Goal: Obtain resource: Download file/media

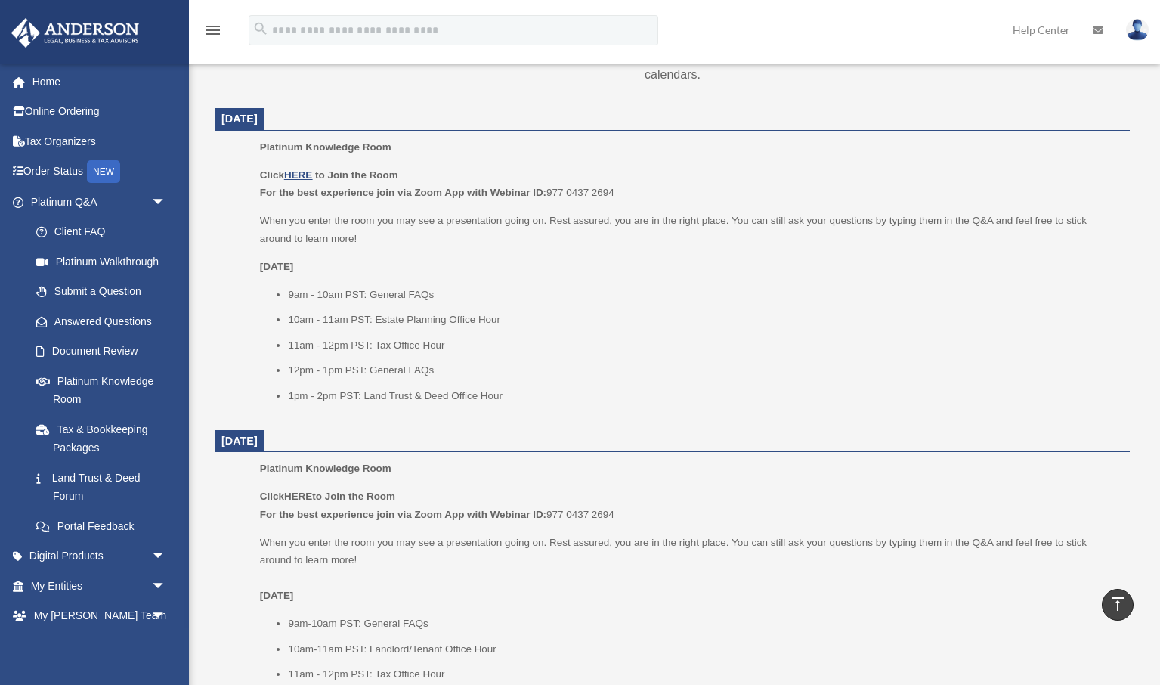
scroll to position [568, 0]
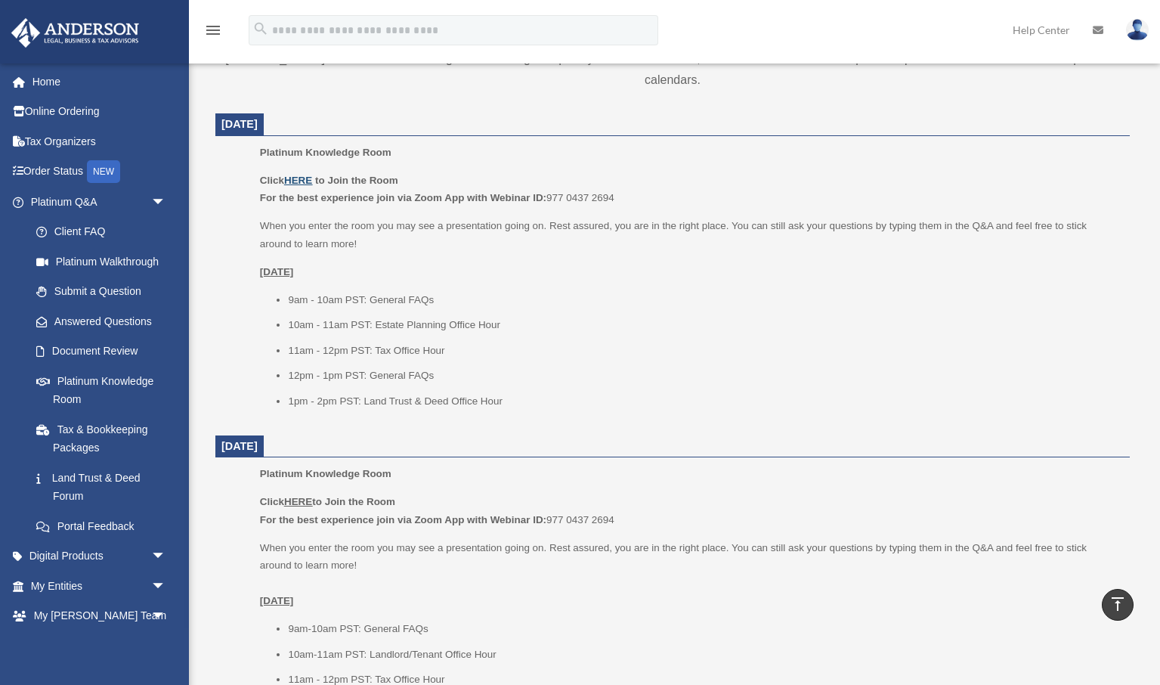
click at [304, 175] on u "HERE" at bounding box center [298, 180] width 28 height 11
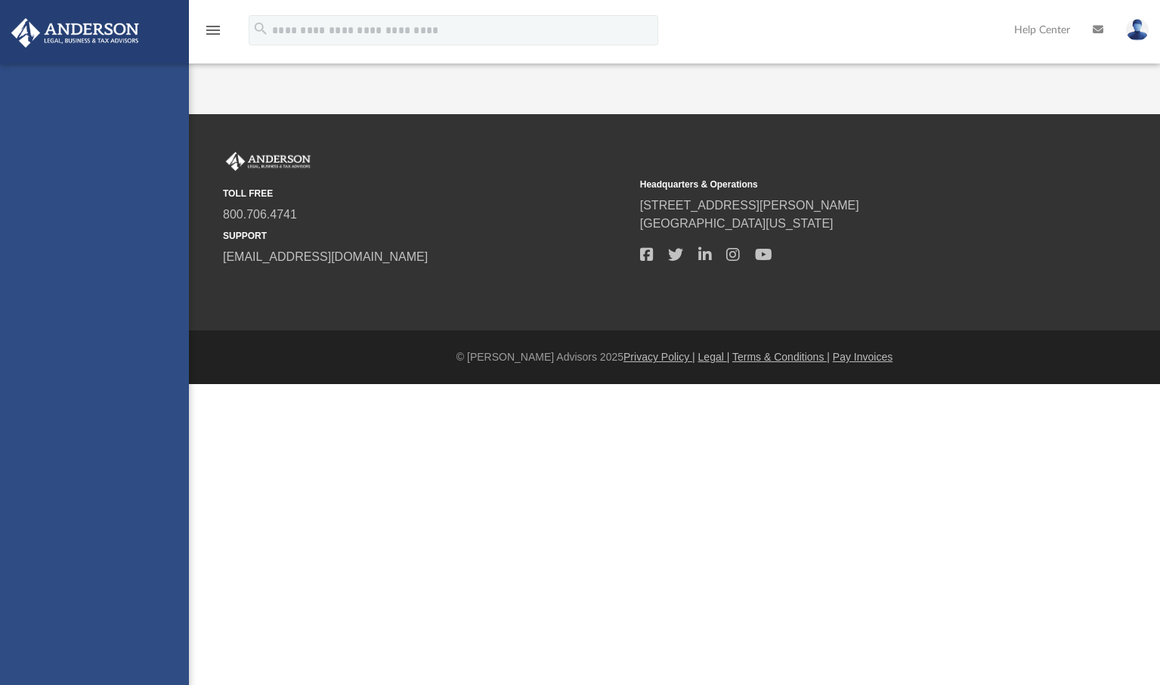
click at [93, 411] on div "[EMAIL_ADDRESS][DOMAIN_NAME] Sign Out [EMAIL_ADDRESS][DOMAIN_NAME] Home Online …" at bounding box center [94, 405] width 189 height 685
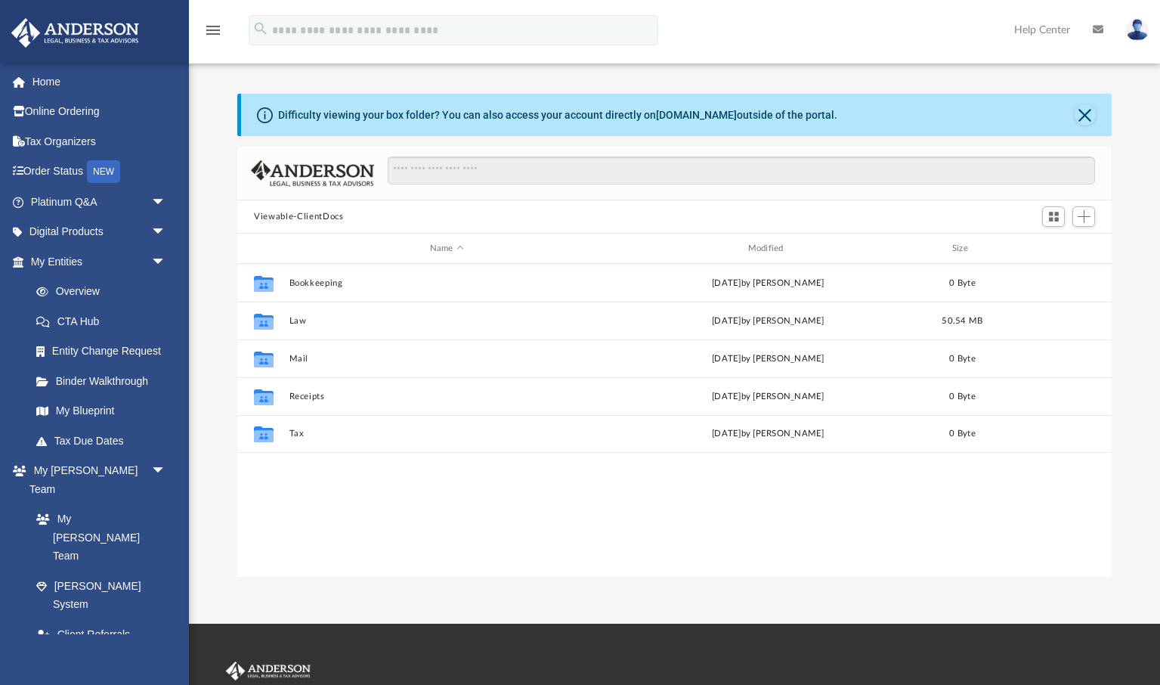
scroll to position [343, 874]
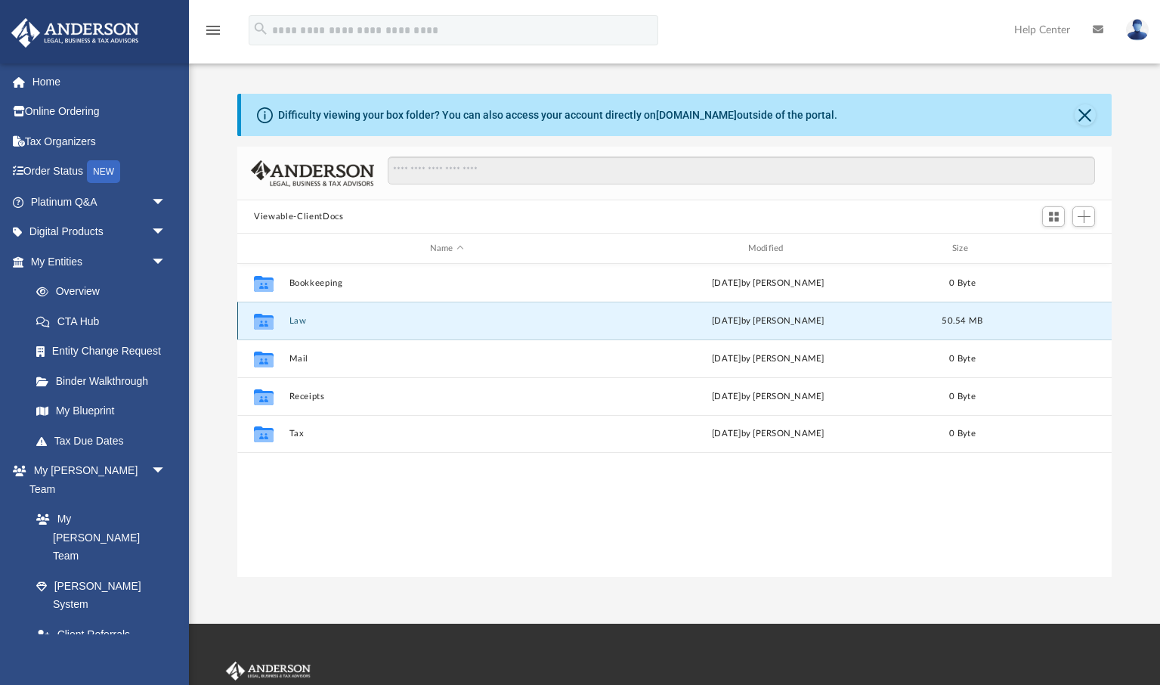
click at [296, 320] on button "Law" at bounding box center [446, 321] width 315 height 10
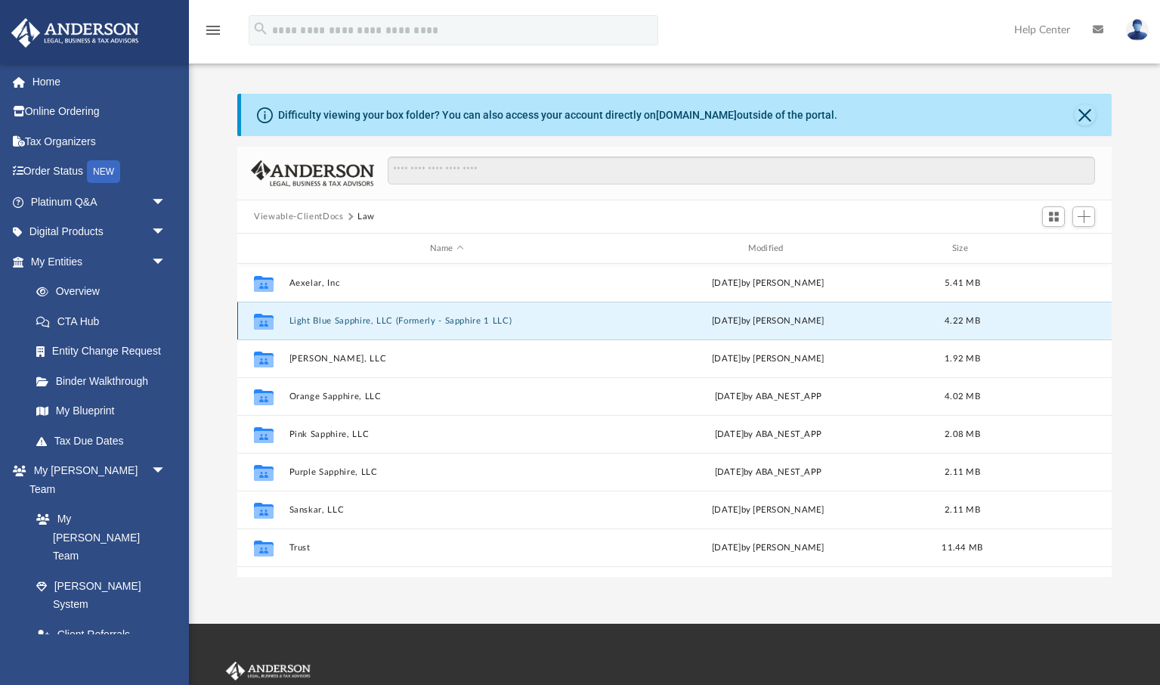
click at [347, 322] on button "Light Blue Sapphire, LLC (Formerly - Sapphire 1 LLC)" at bounding box center [446, 321] width 315 height 10
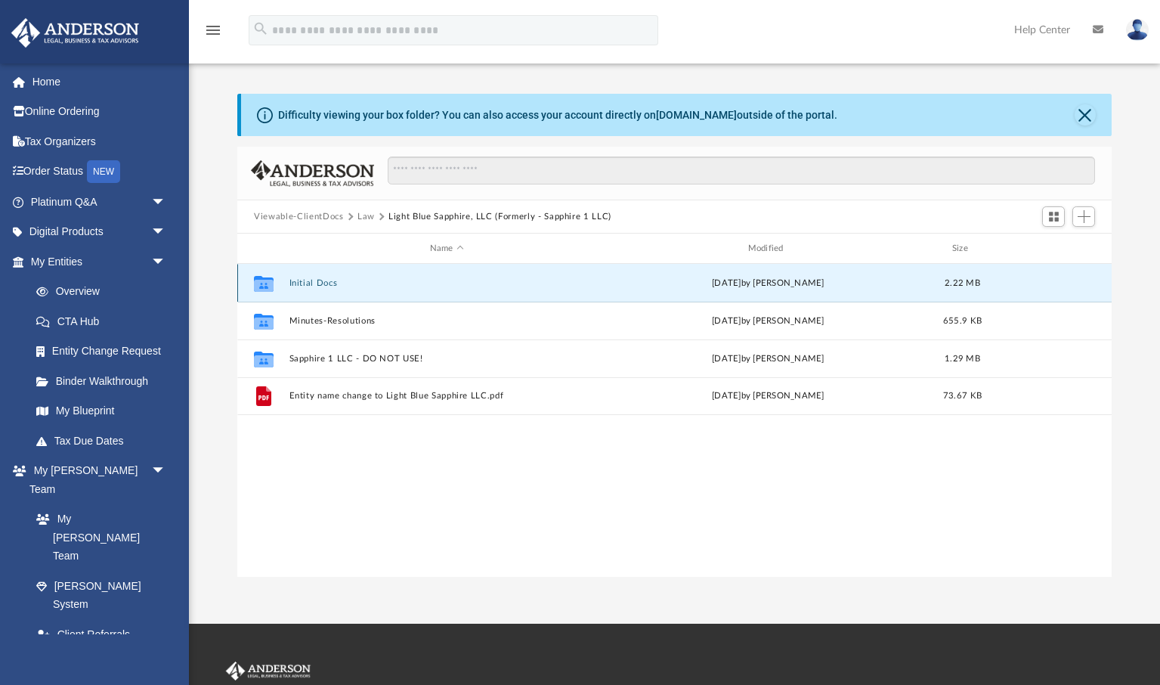
click at [311, 281] on button "Initial Docs" at bounding box center [446, 283] width 315 height 10
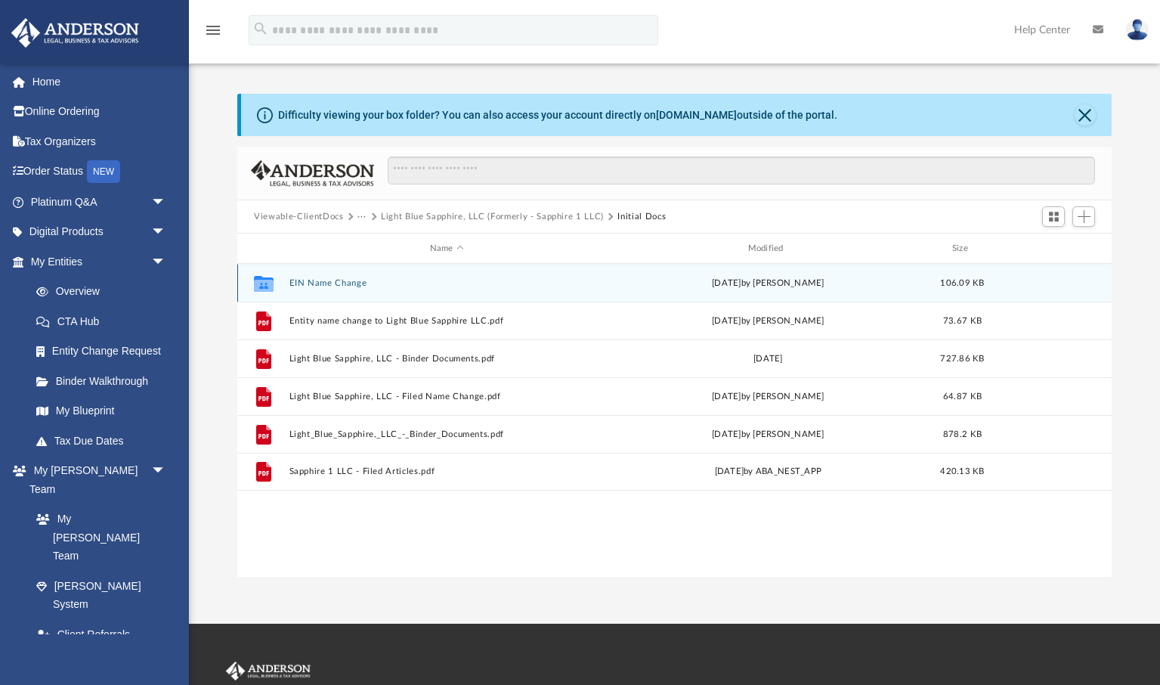
click at [314, 284] on button "EIN Name Change" at bounding box center [446, 283] width 315 height 10
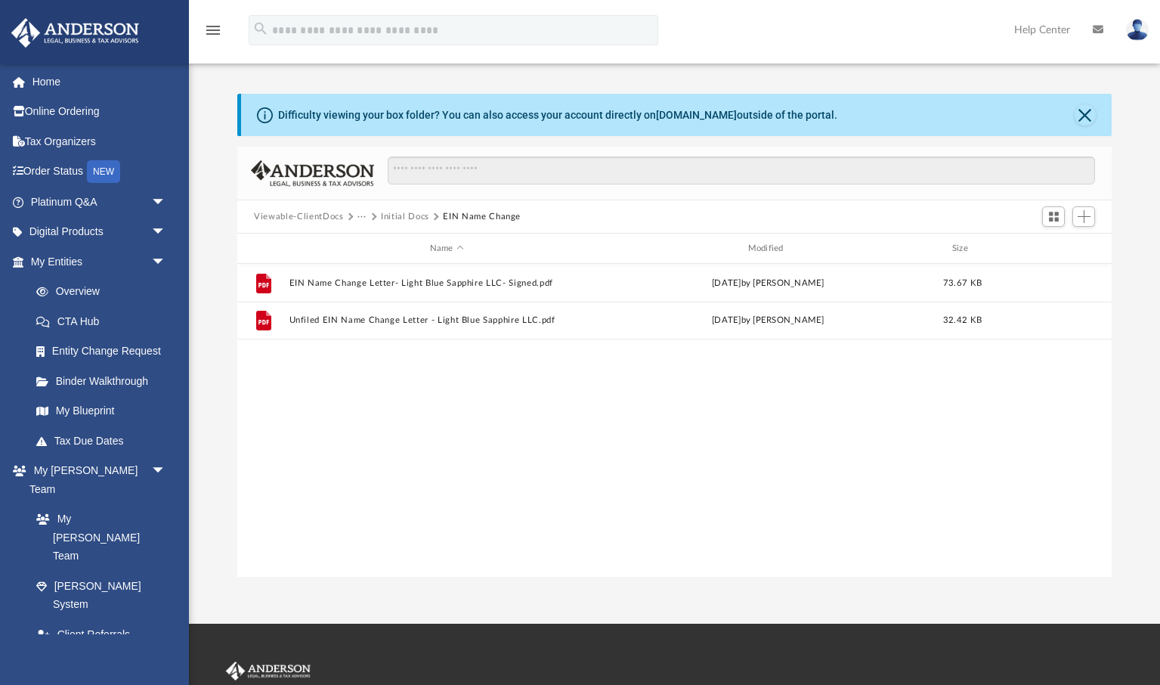
click at [407, 217] on button "Initial Docs" at bounding box center [405, 217] width 48 height 14
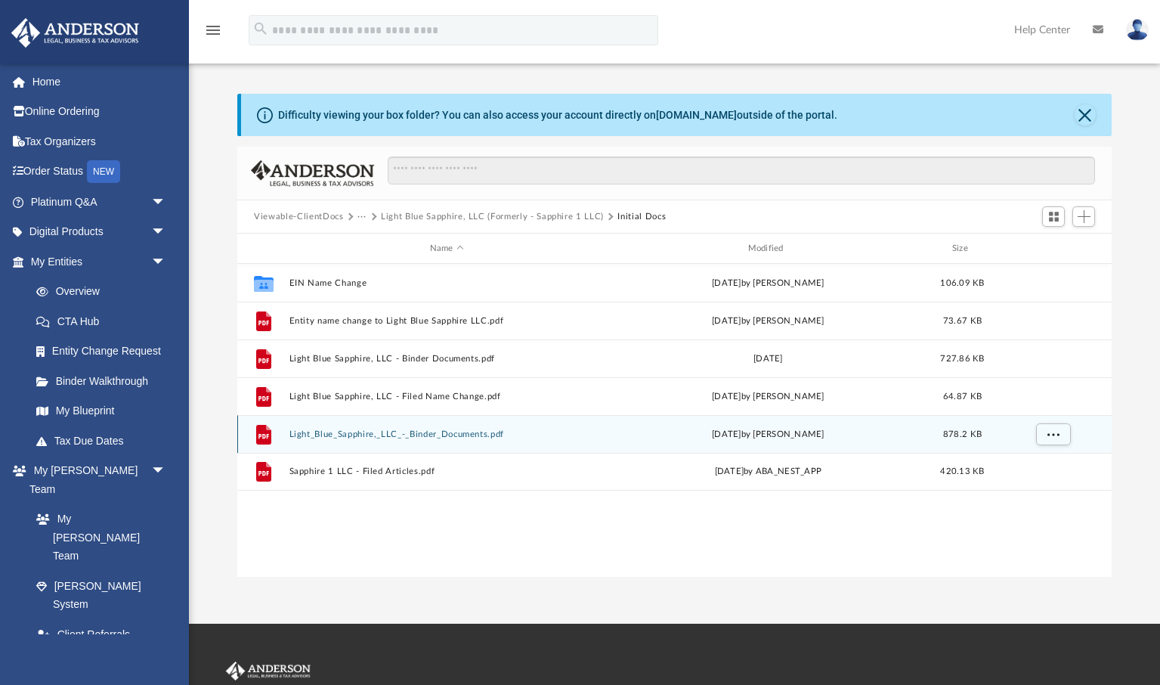
click at [450, 436] on button "Light_Blue_Sapphire,_LLC_-_Binder_Documents.pdf" at bounding box center [446, 434] width 315 height 10
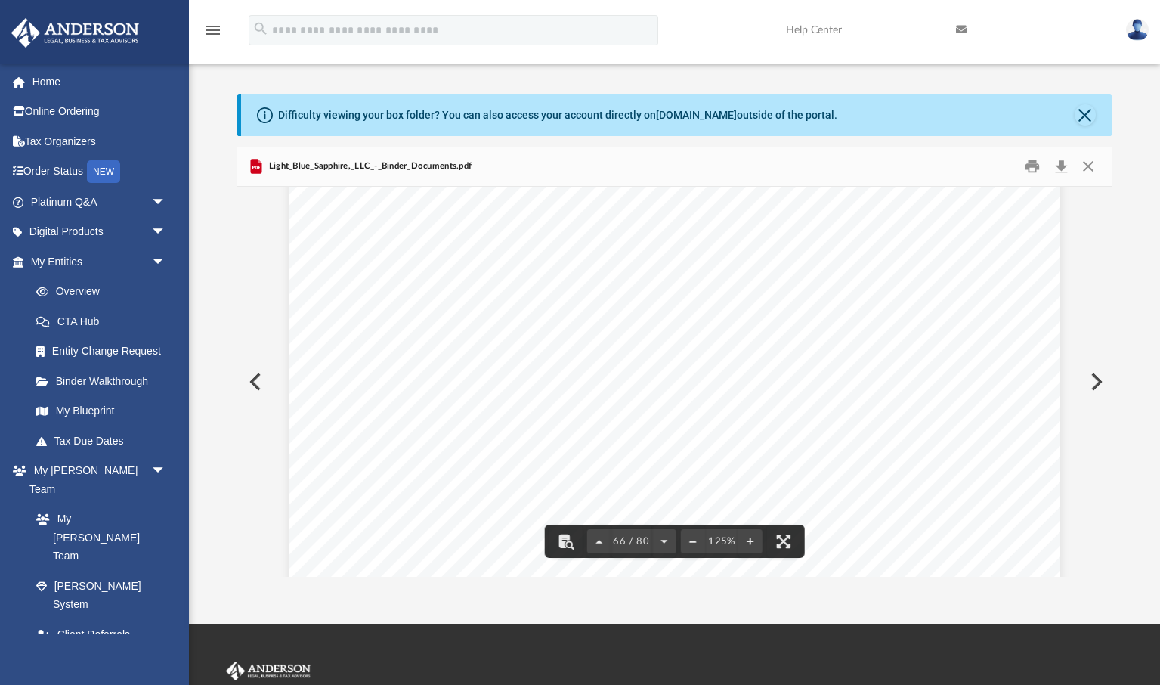
scroll to position [66926, 0]
click at [1081, 114] on button "Close" at bounding box center [1085, 114] width 21 height 21
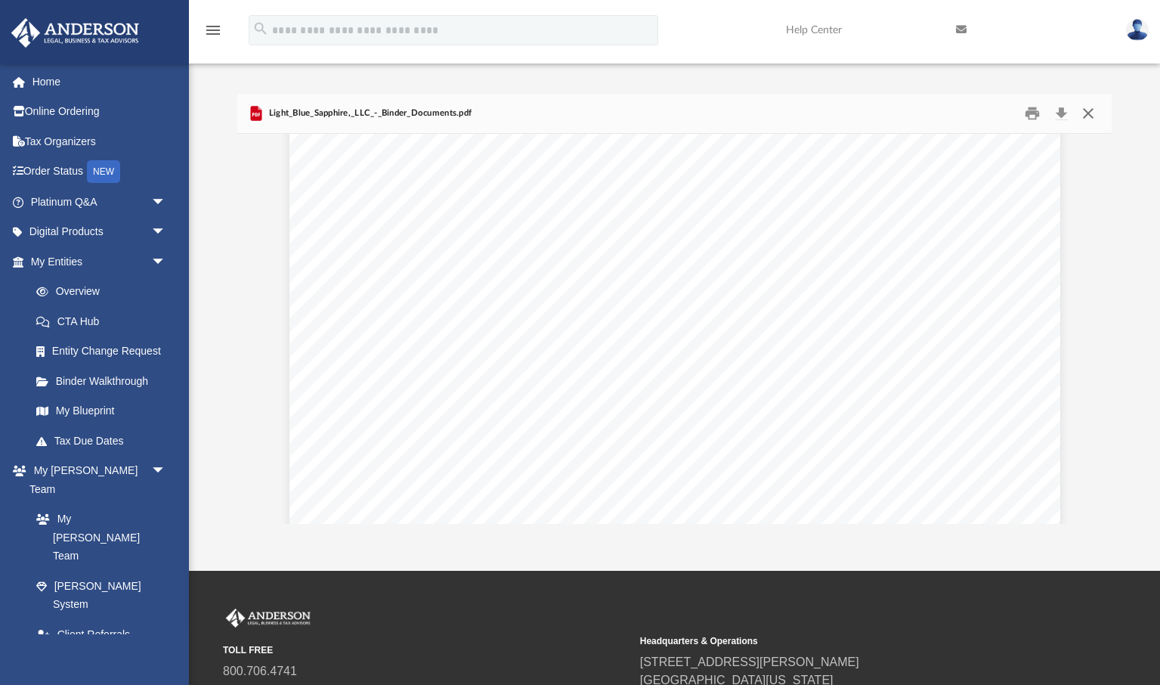
click at [1091, 114] on button "Close" at bounding box center [1087, 113] width 27 height 23
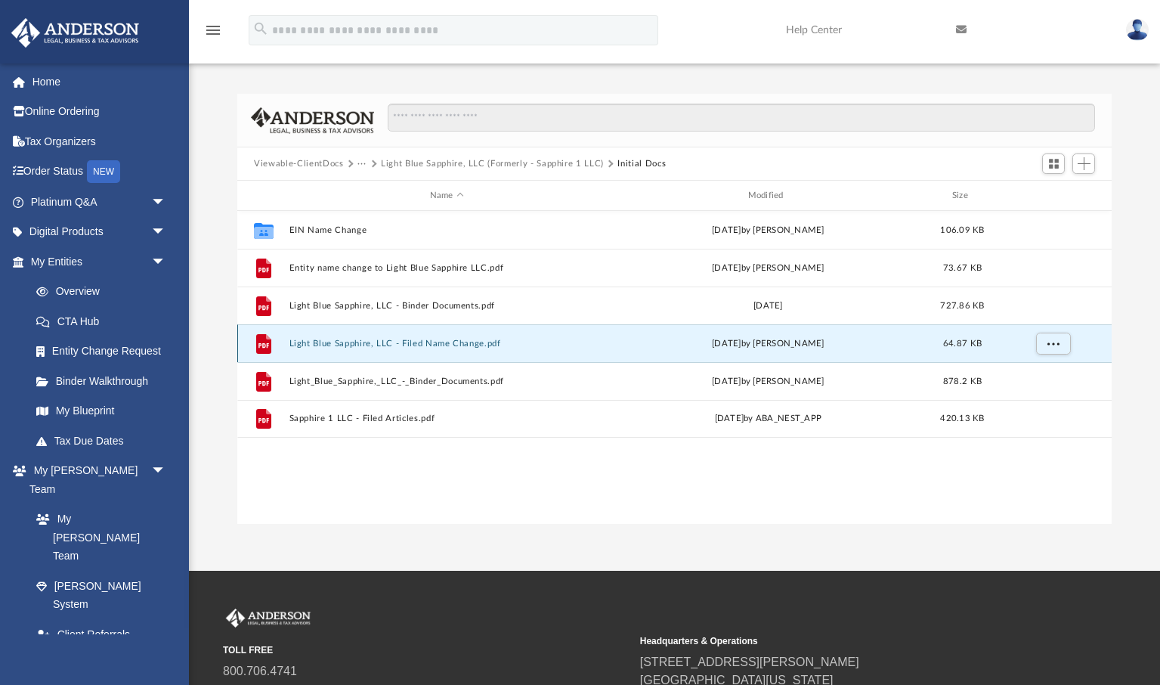
click at [426, 343] on button "Light Blue Sapphire, LLC - Filed Name Change.pdf" at bounding box center [446, 344] width 315 height 10
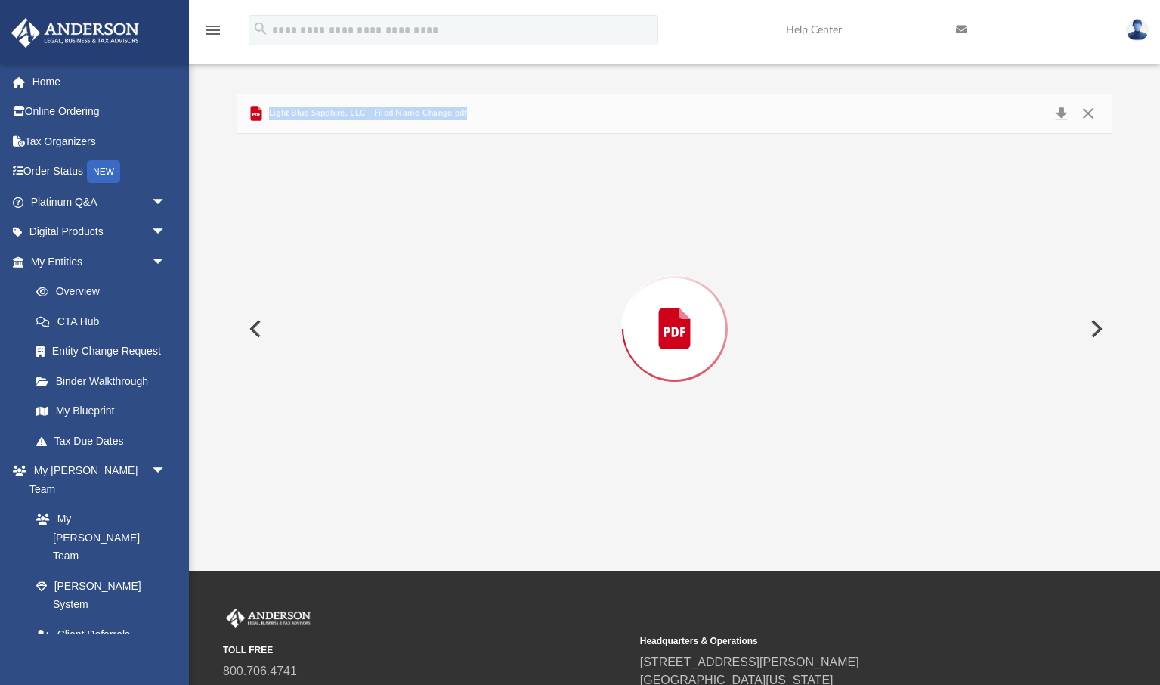
click at [426, 343] on div "Preview" at bounding box center [674, 329] width 875 height 390
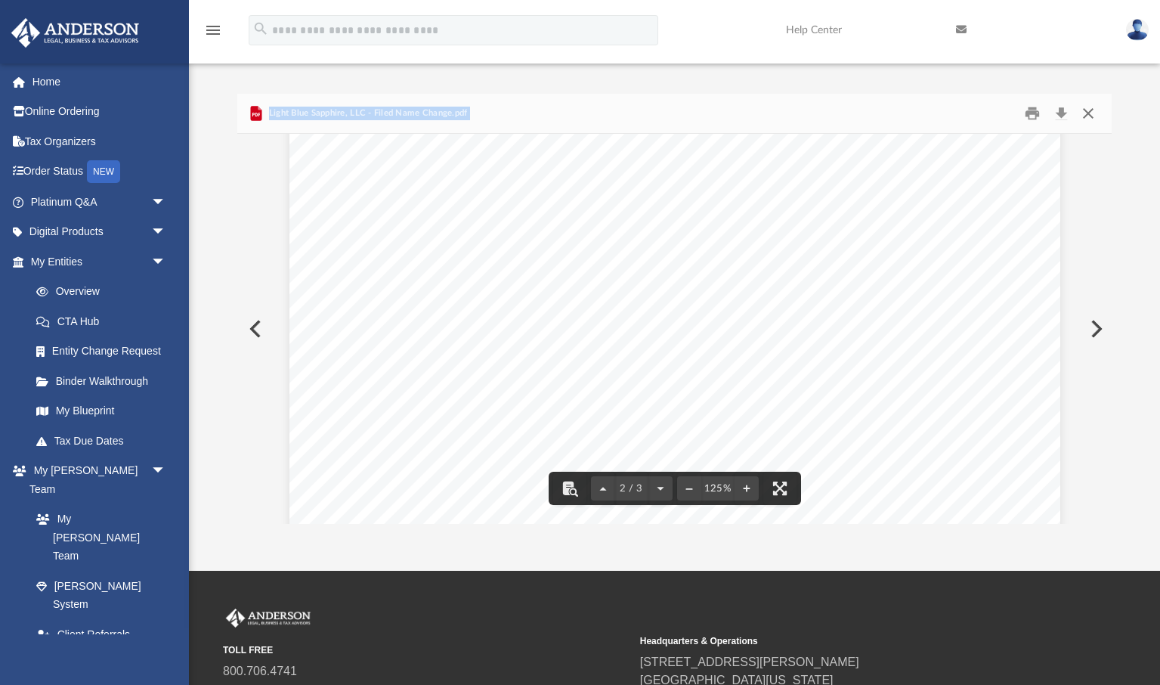
scroll to position [1192, 0]
click at [1090, 112] on button "Close" at bounding box center [1087, 113] width 27 height 23
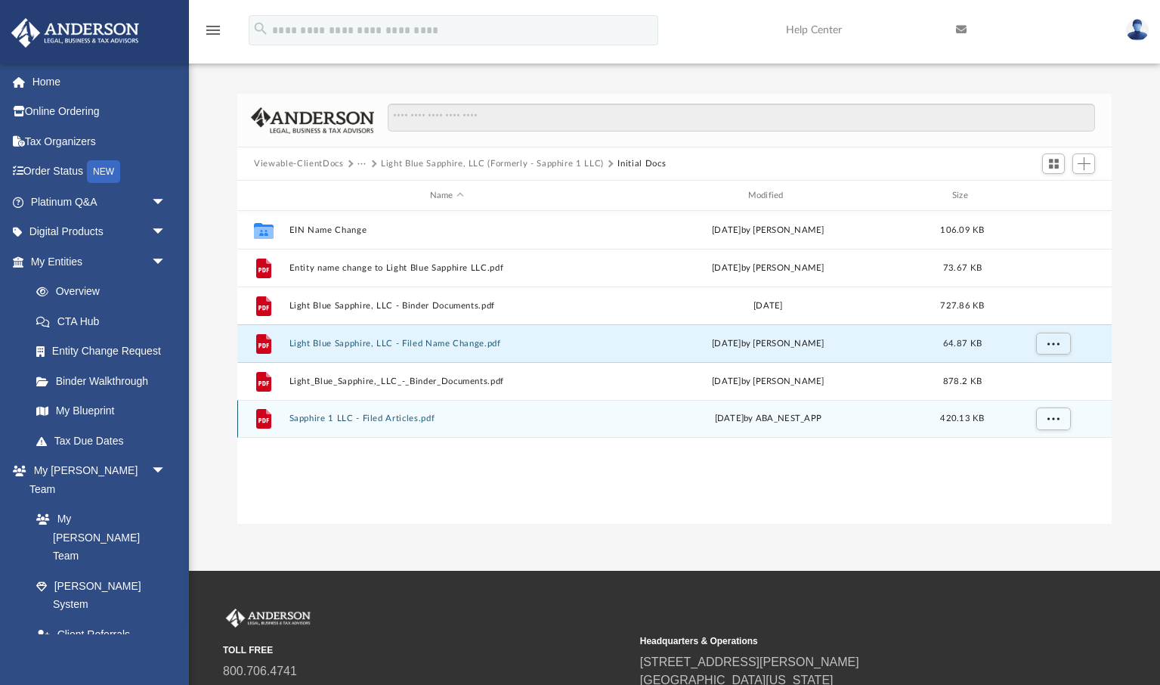
click at [385, 420] on button "Sapphire 1 LLC - Filed Articles.pdf" at bounding box center [446, 418] width 315 height 10
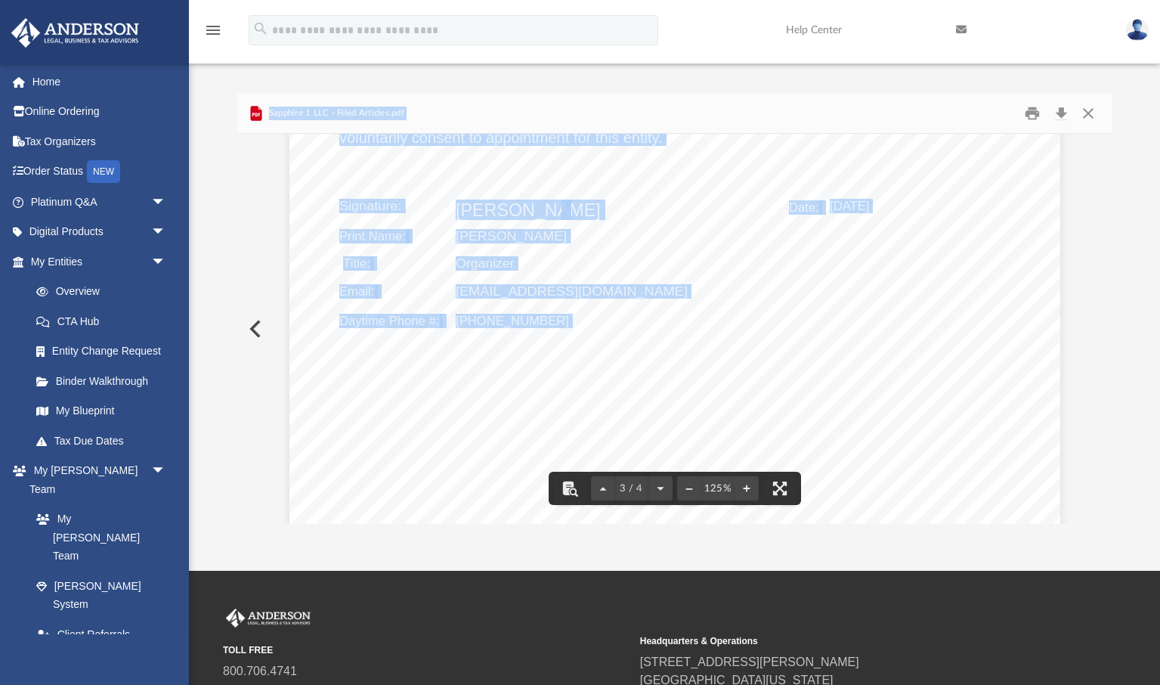
scroll to position [2290, 0]
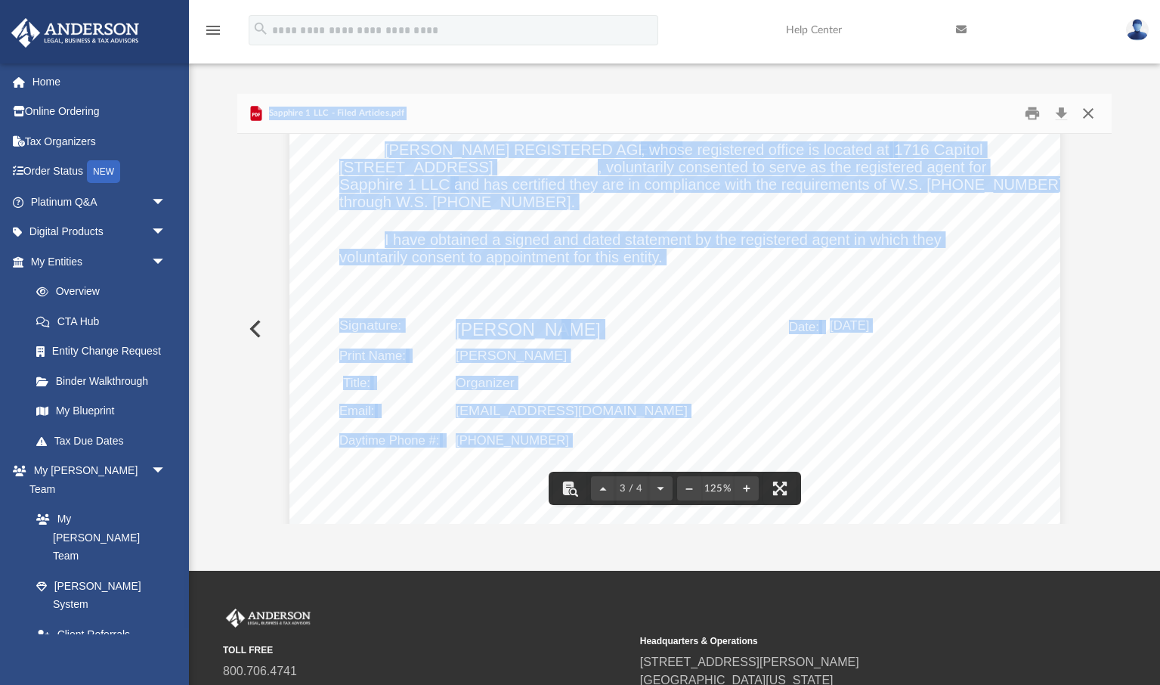
click at [1088, 113] on button "Close" at bounding box center [1087, 113] width 27 height 23
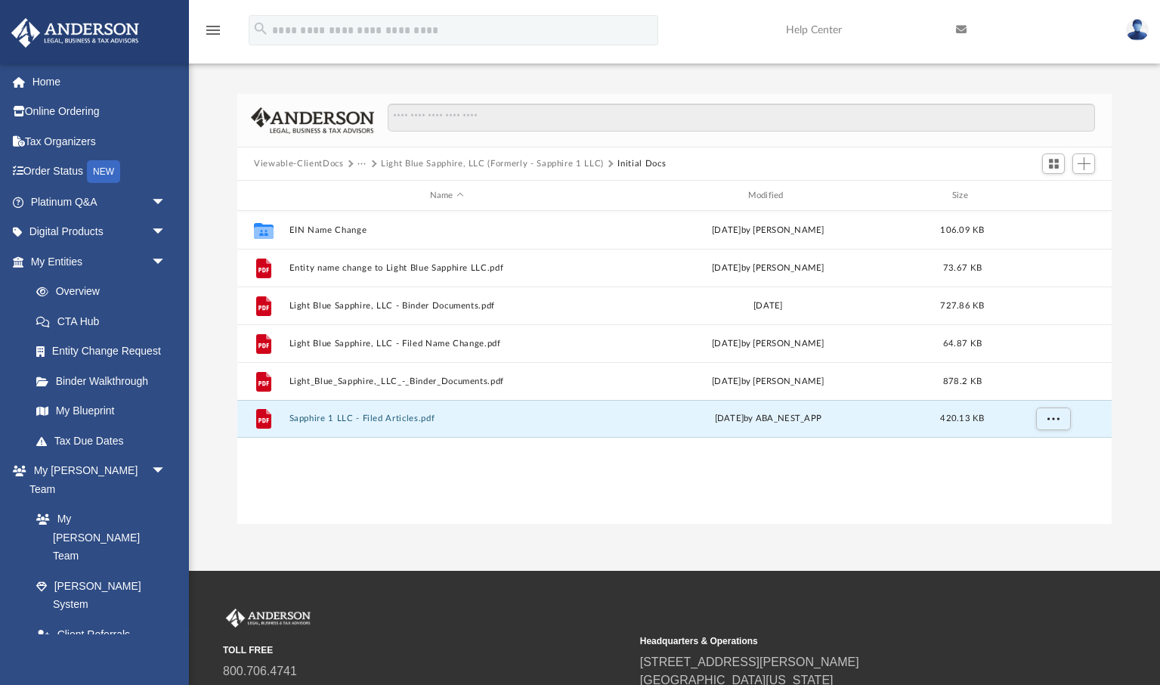
click at [425, 163] on button "Light Blue Sapphire, LLC (Formerly - Sapphire 1 LLC)" at bounding box center [492, 164] width 223 height 14
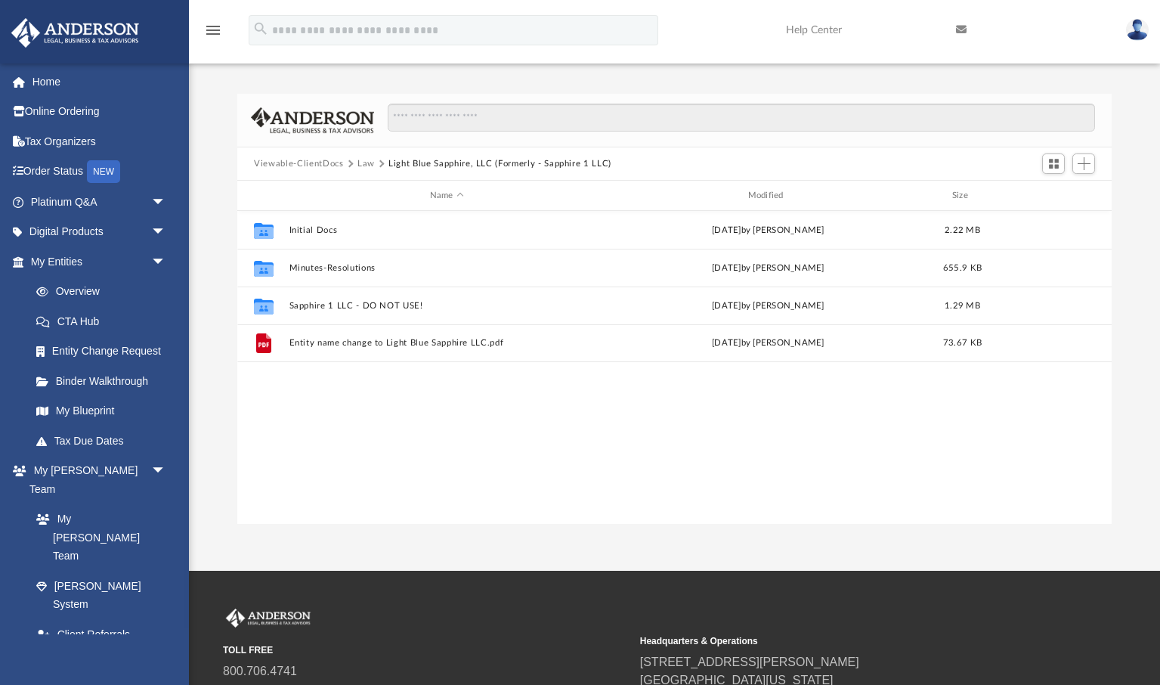
click at [366, 163] on button "Law" at bounding box center [366, 164] width 17 height 14
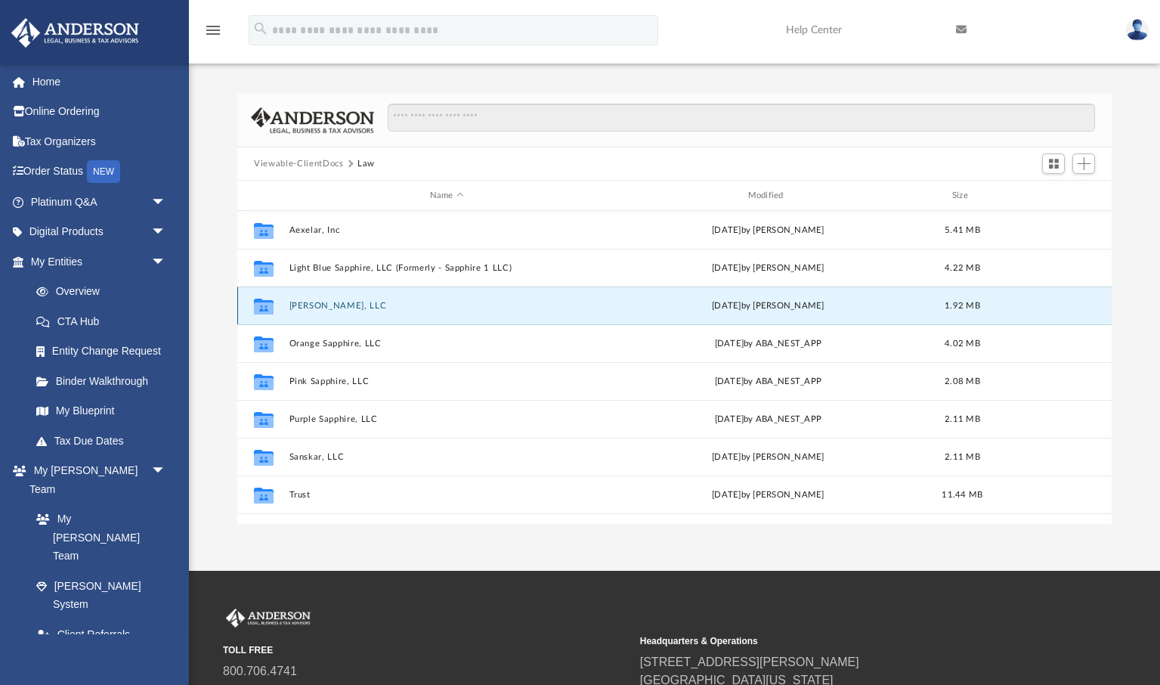
click at [305, 304] on button "Omkar, LLC" at bounding box center [446, 306] width 315 height 10
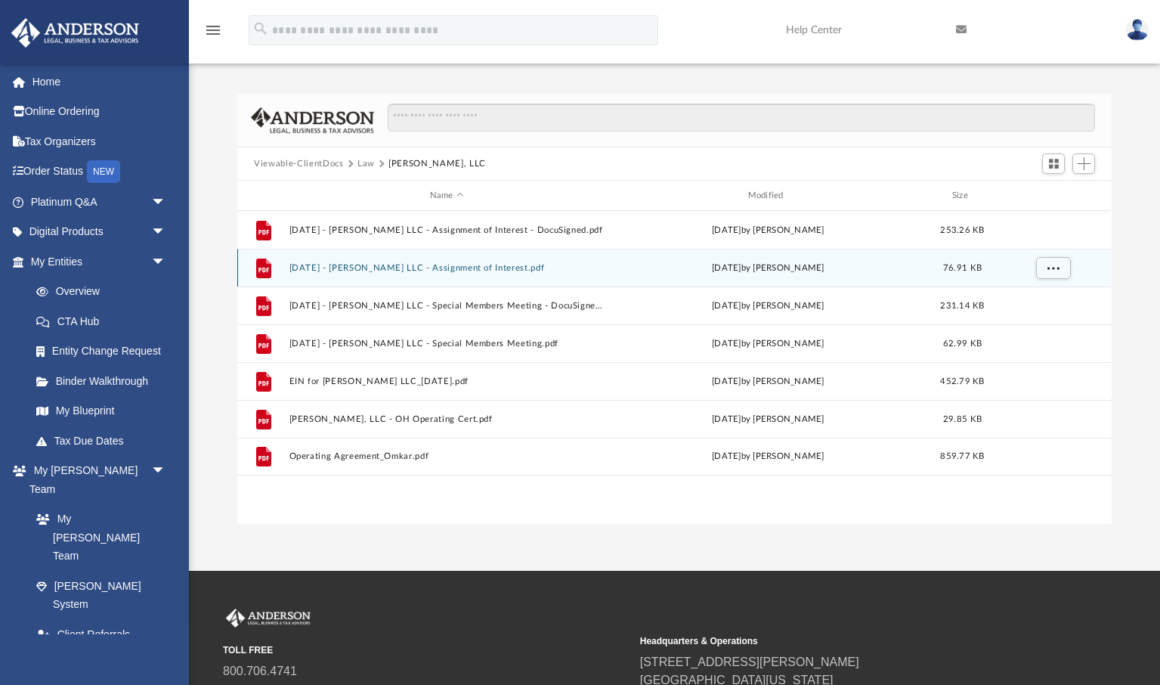
click at [437, 269] on button "2025.06.24 - Omkar LLC - Assignment of Interest.pdf" at bounding box center [446, 268] width 315 height 10
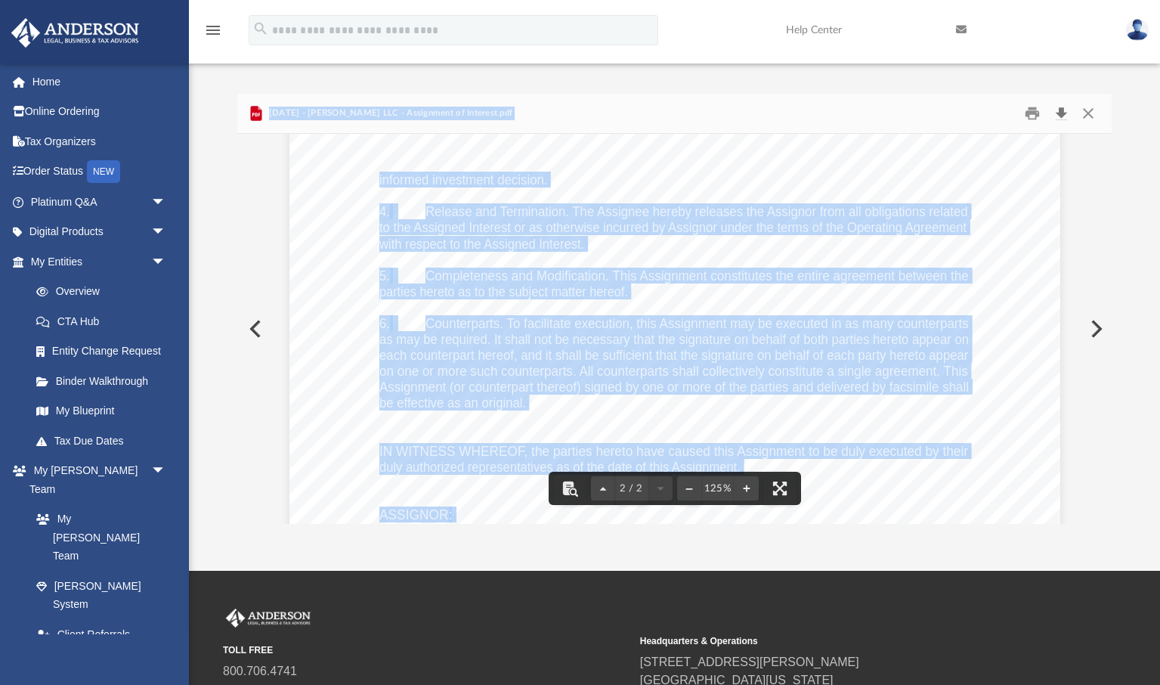
scroll to position [1079, 0]
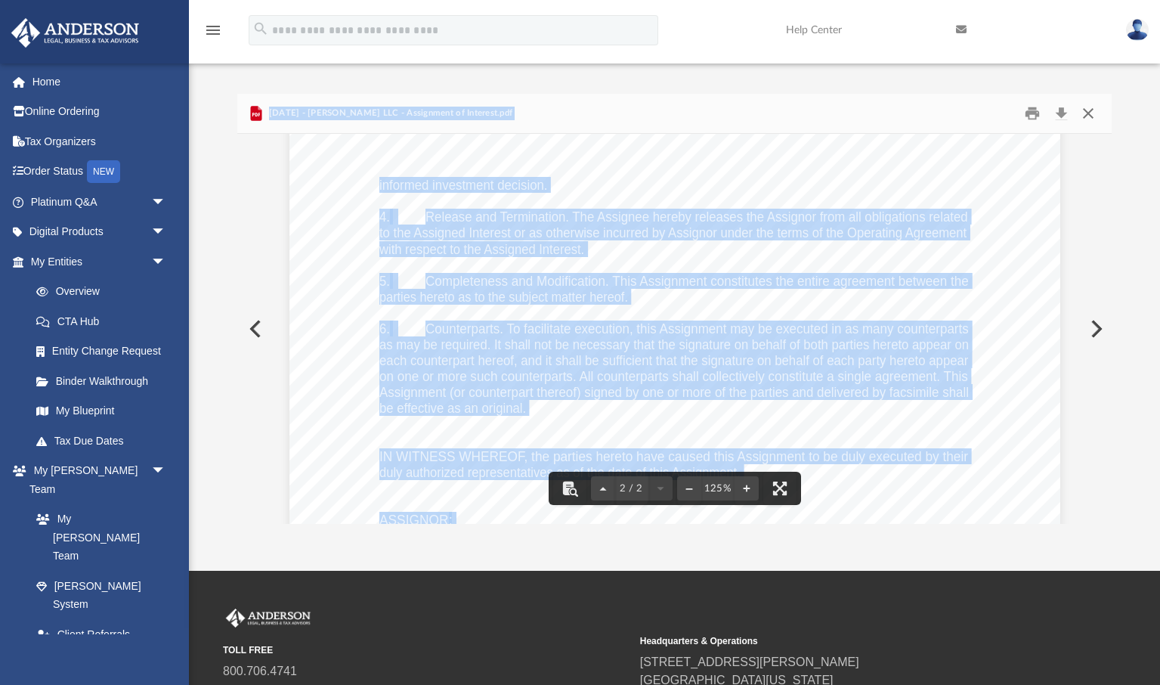
click at [1088, 112] on button "Close" at bounding box center [1087, 113] width 27 height 23
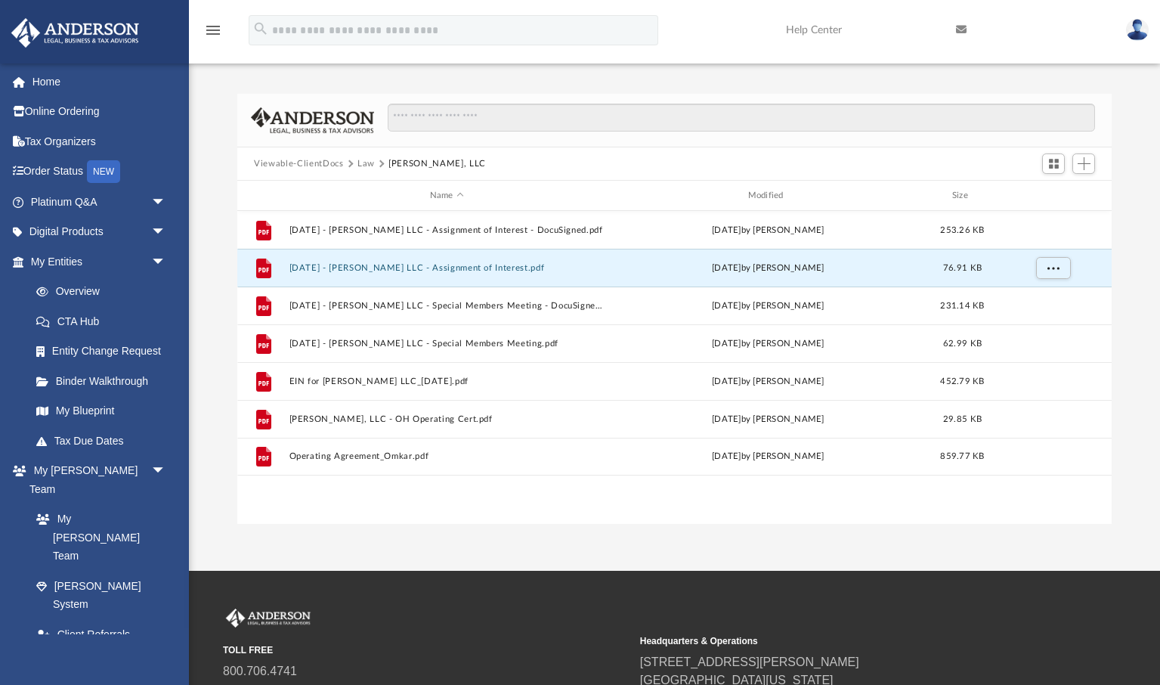
click at [367, 165] on button "Law" at bounding box center [366, 164] width 17 height 14
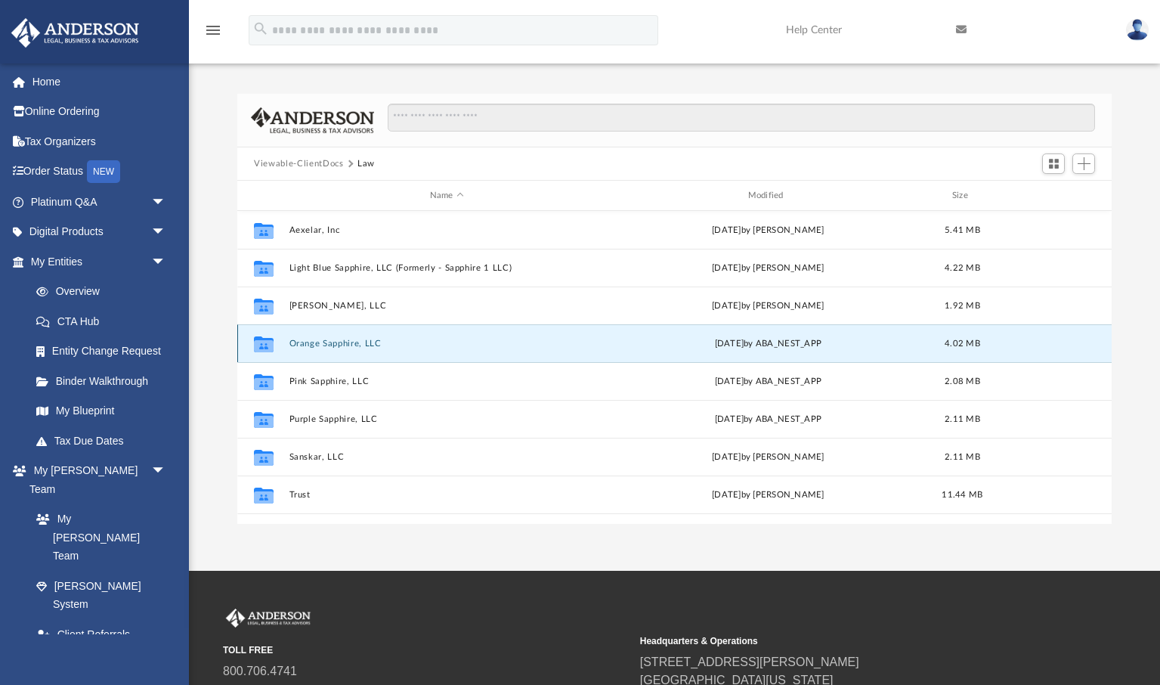
click at [324, 344] on button "Orange Sapphire, LLC" at bounding box center [446, 344] width 315 height 10
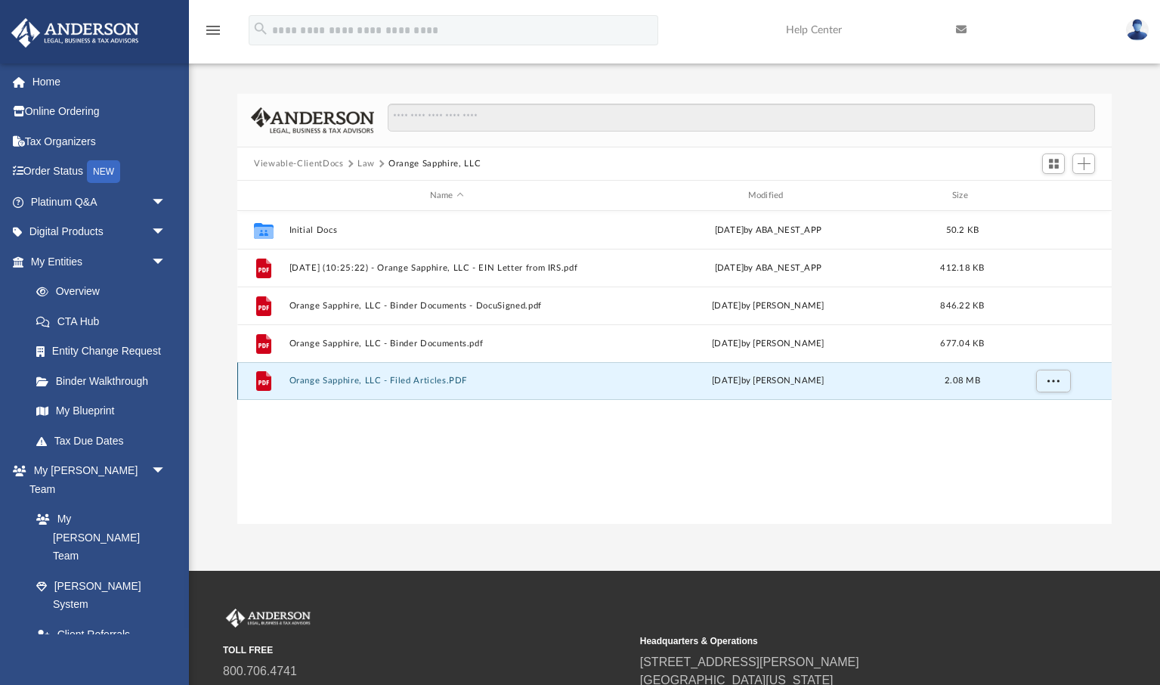
click at [335, 383] on button "Orange Sapphire, LLC - Filed Articles.PDF" at bounding box center [446, 381] width 315 height 10
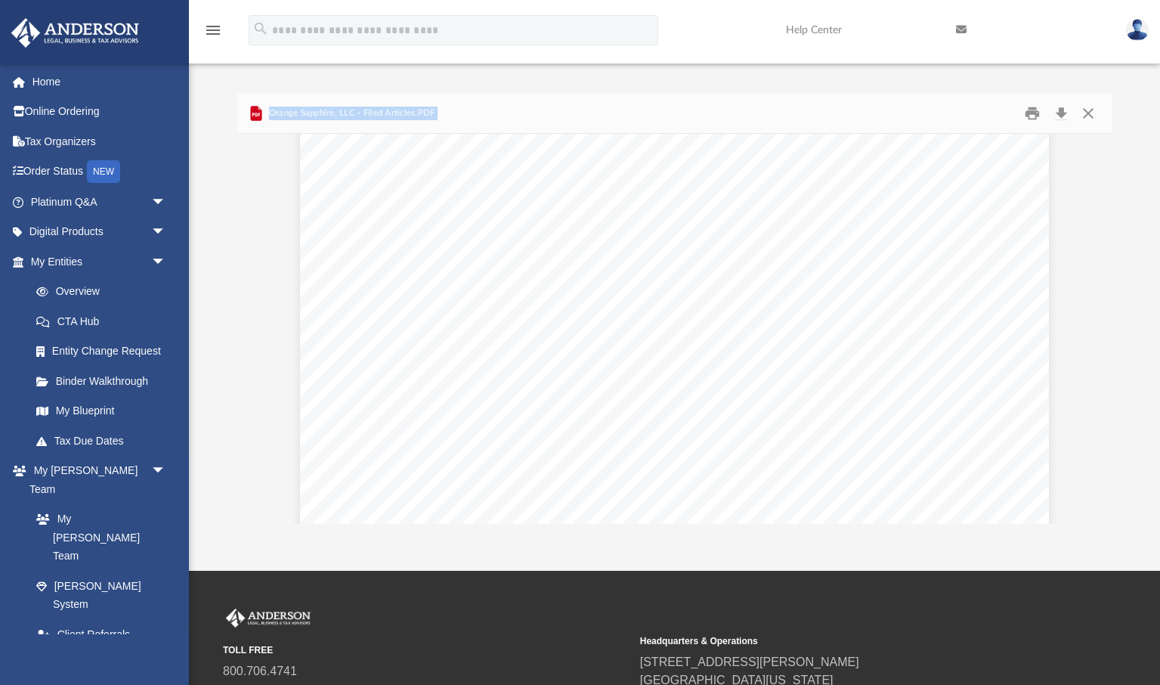
scroll to position [0, 0]
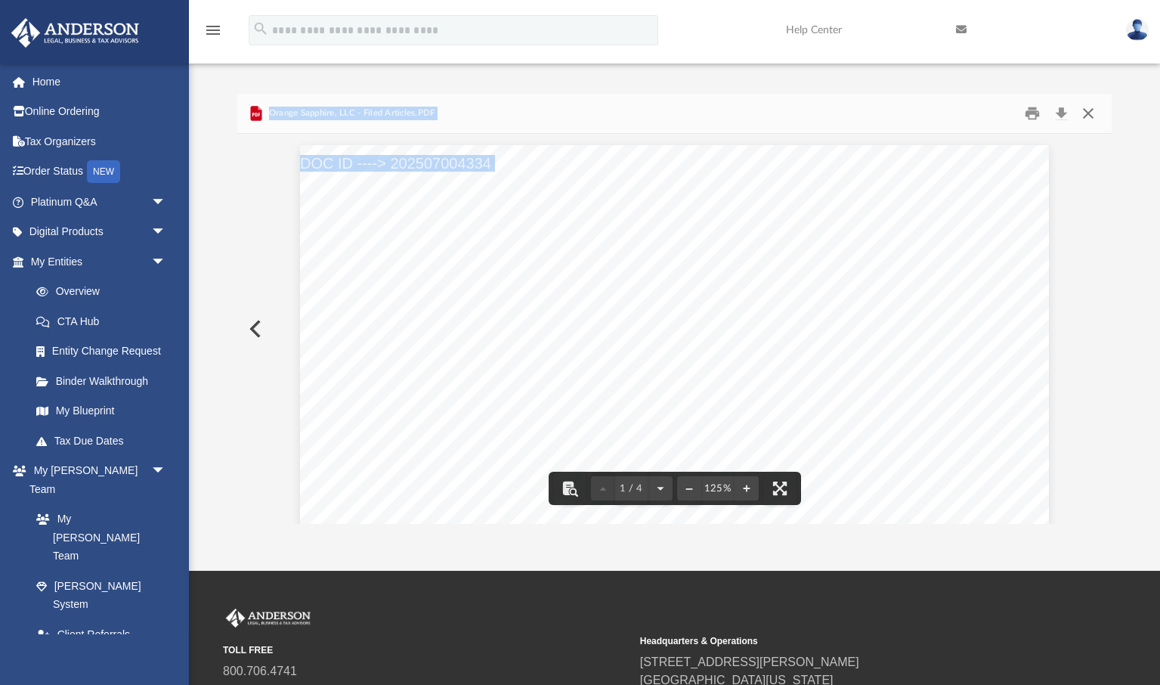
click at [1092, 113] on button "Close" at bounding box center [1087, 113] width 27 height 23
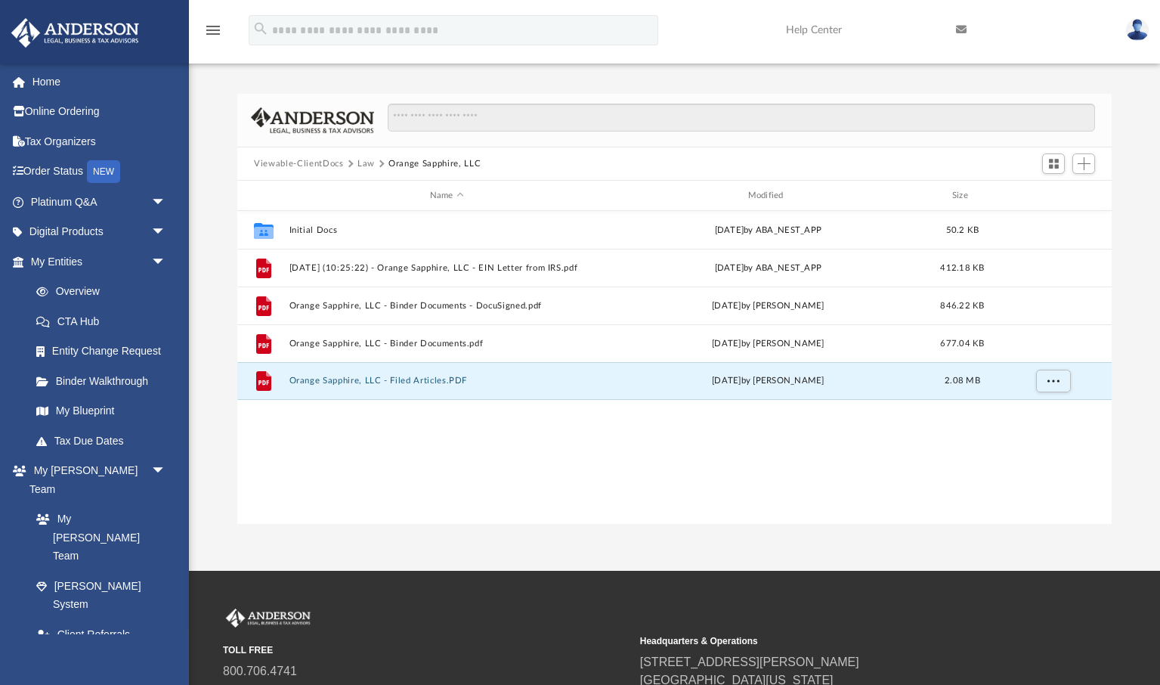
click at [366, 165] on button "Law" at bounding box center [366, 164] width 17 height 14
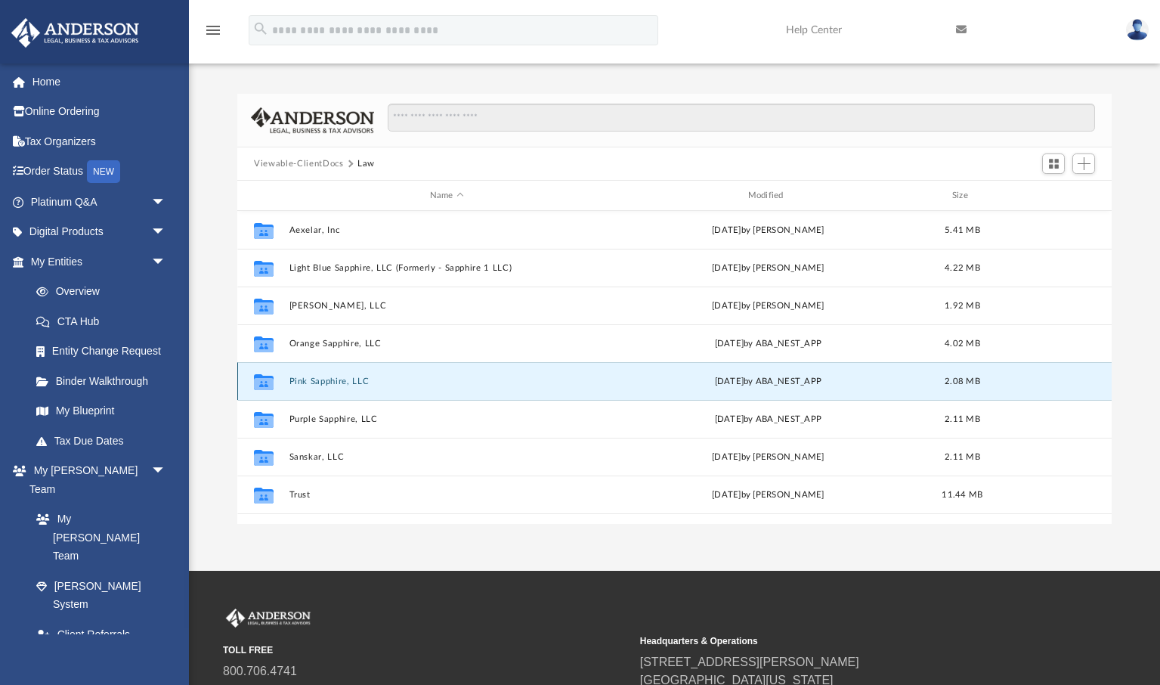
click at [324, 382] on button "Pink Sapphire, LLC" at bounding box center [446, 381] width 315 height 10
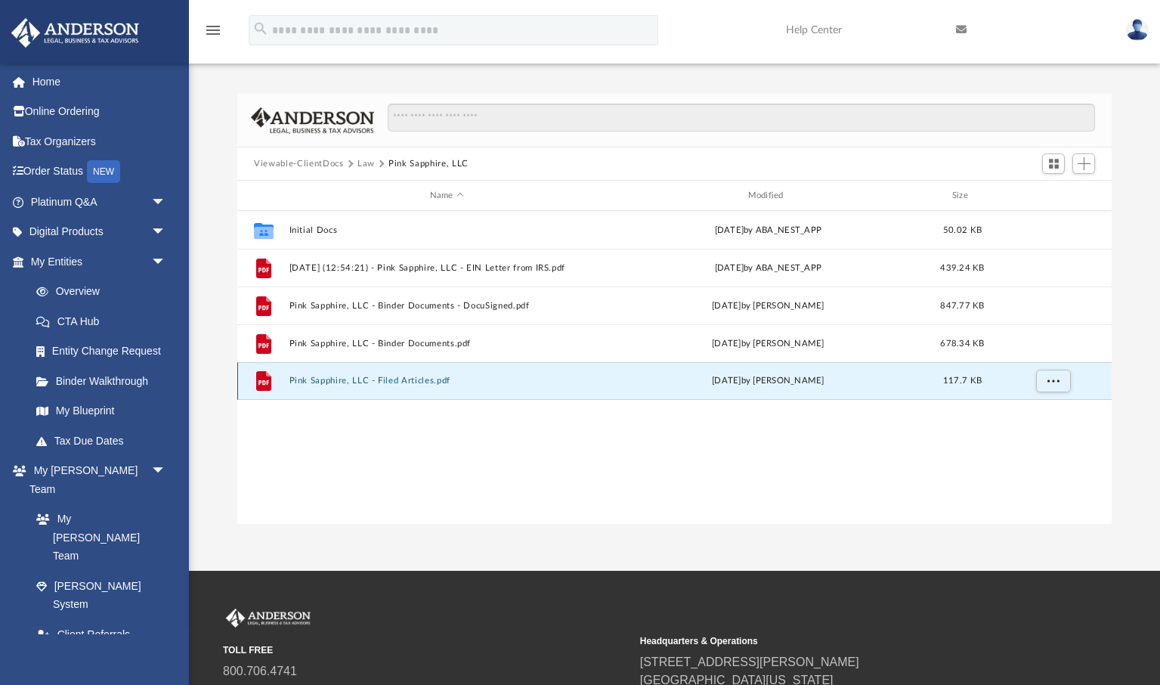
click at [409, 379] on button "Pink Sapphire, LLC - Filed Articles.pdf" at bounding box center [446, 381] width 315 height 10
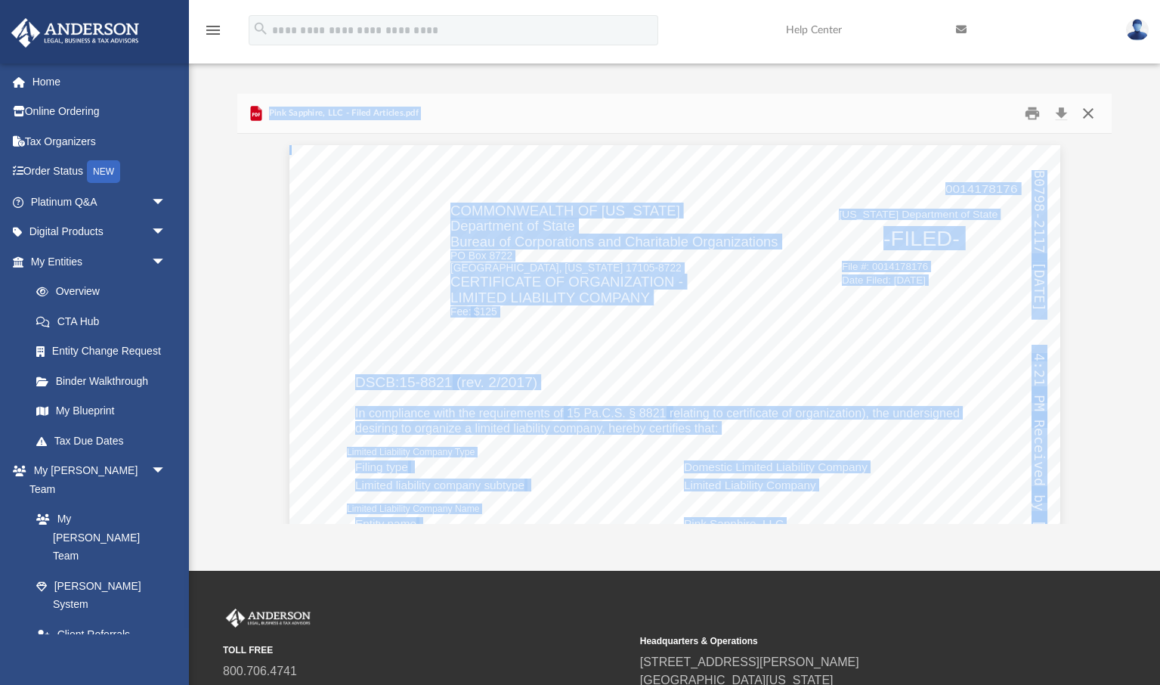
click at [1091, 112] on button "Close" at bounding box center [1087, 113] width 27 height 23
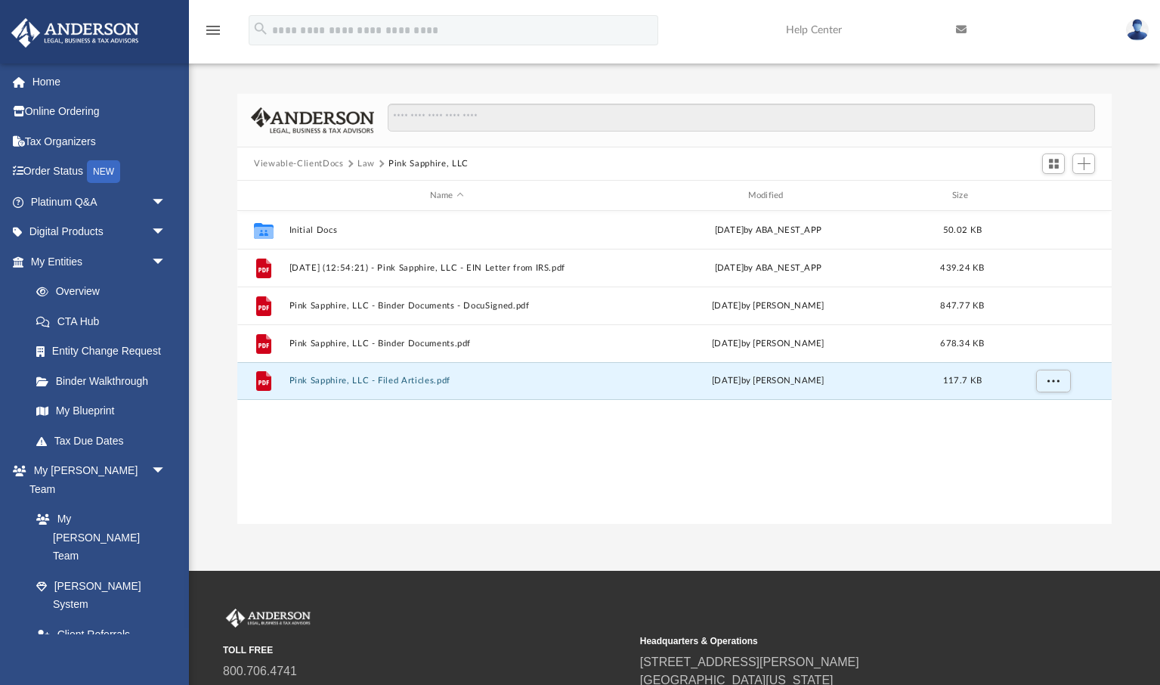
click at [366, 163] on button "Law" at bounding box center [366, 164] width 17 height 14
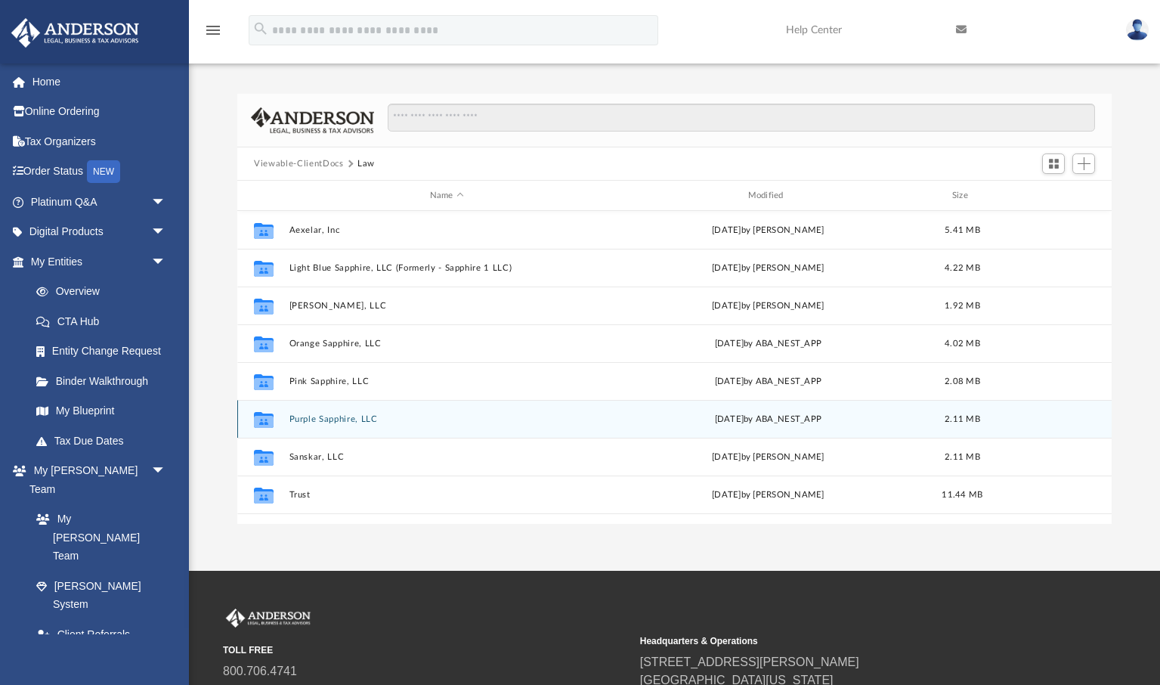
click at [335, 418] on button "Purple Sapphire, LLC" at bounding box center [446, 419] width 315 height 10
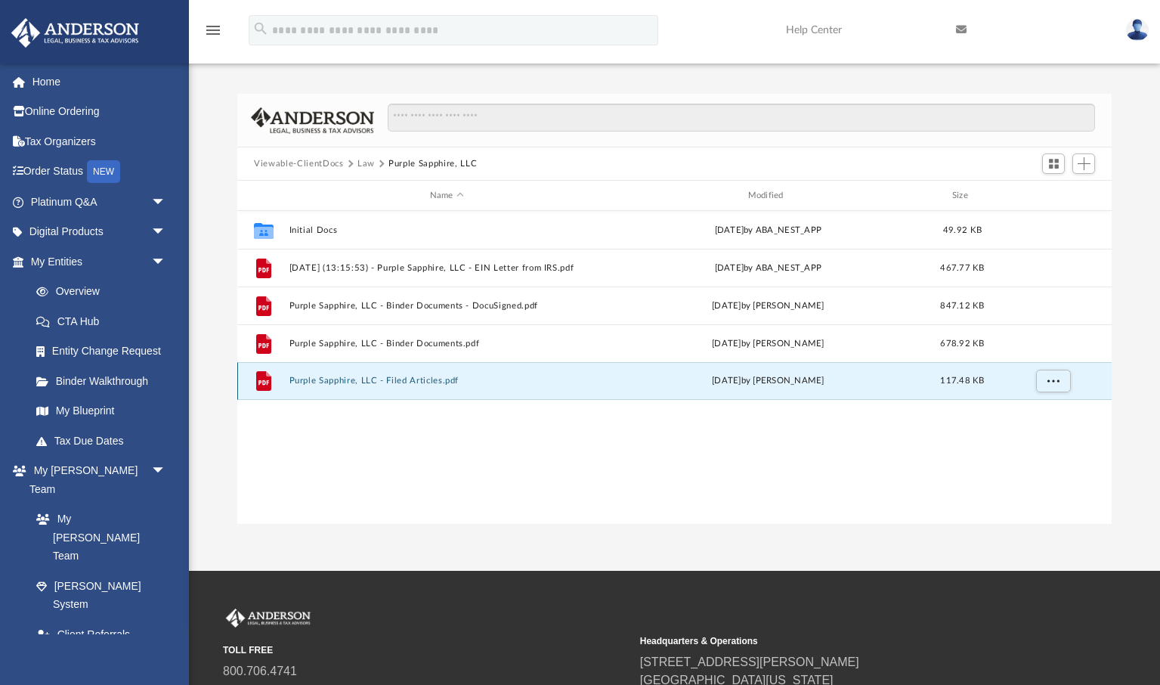
click at [333, 381] on button "Purple Sapphire, LLC - Filed Articles.pdf" at bounding box center [446, 381] width 315 height 10
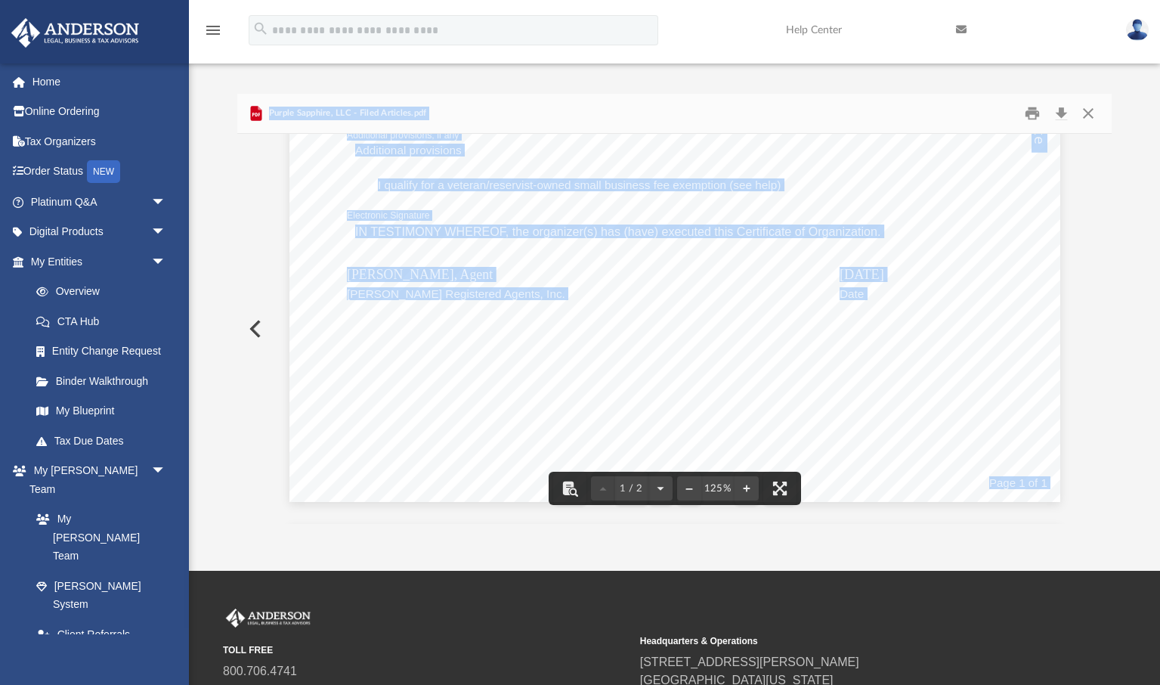
scroll to position [605, 0]
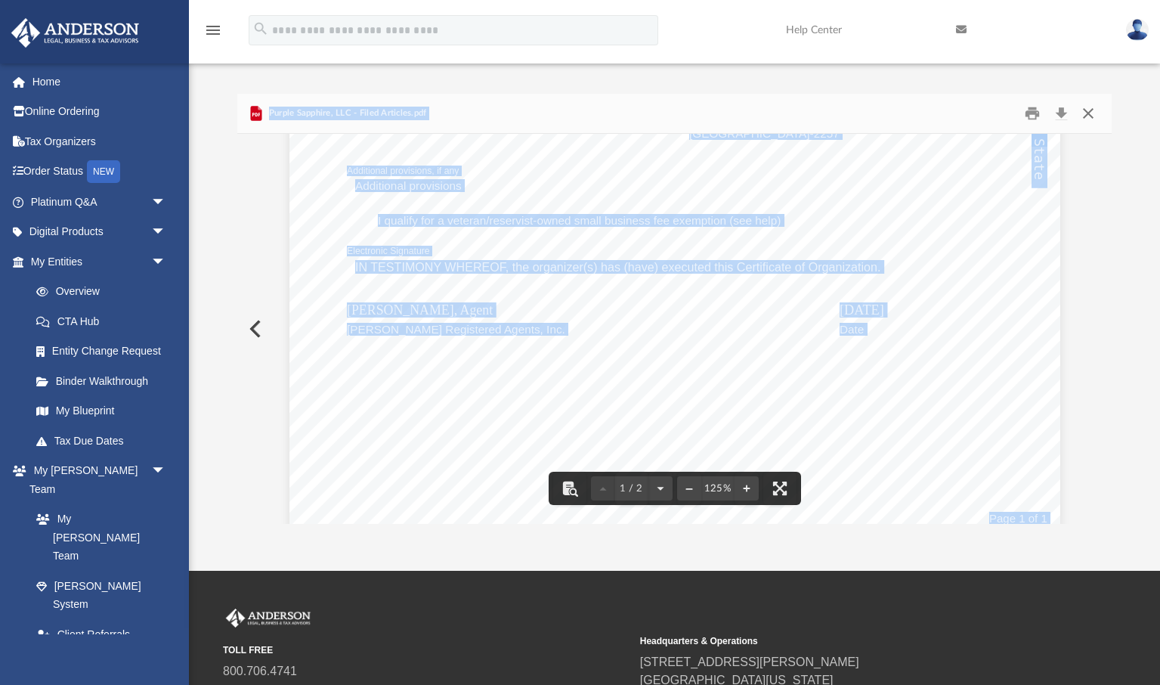
click at [1089, 113] on button "Close" at bounding box center [1087, 113] width 27 height 23
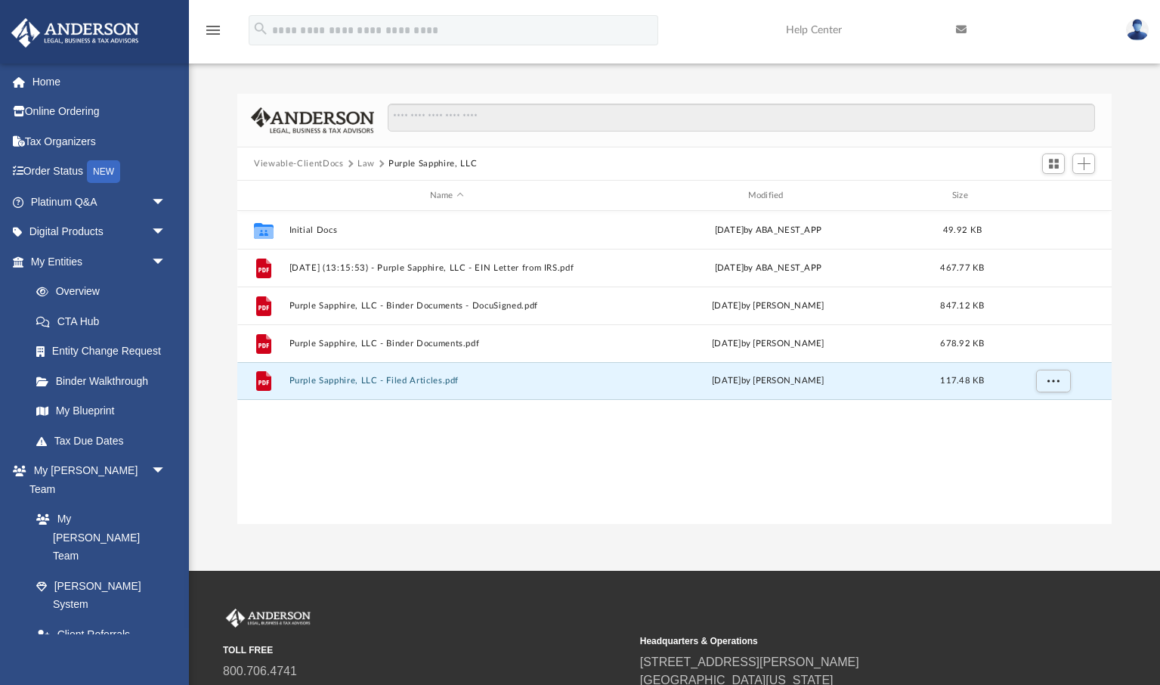
click at [363, 164] on button "Law" at bounding box center [366, 164] width 17 height 14
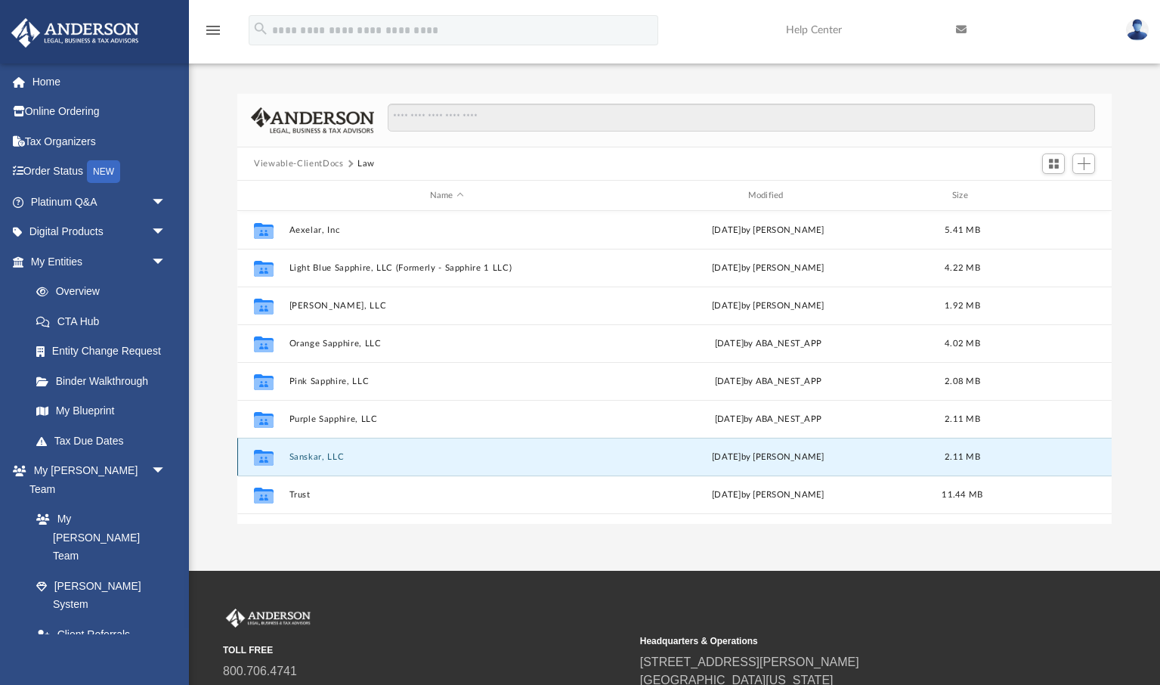
click at [317, 455] on button "Sanskar, LLC" at bounding box center [446, 457] width 315 height 10
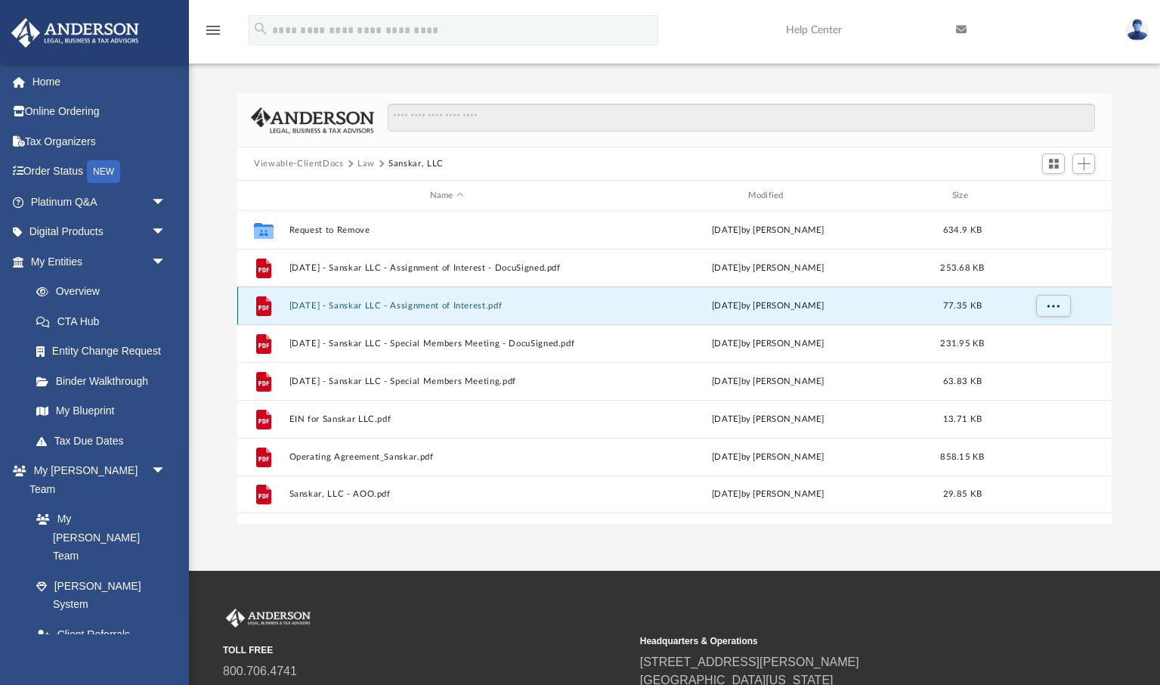
click at [473, 305] on button "2025.06.24 - Sanskar LLC - Assignment of Interest.pdf" at bounding box center [446, 306] width 315 height 10
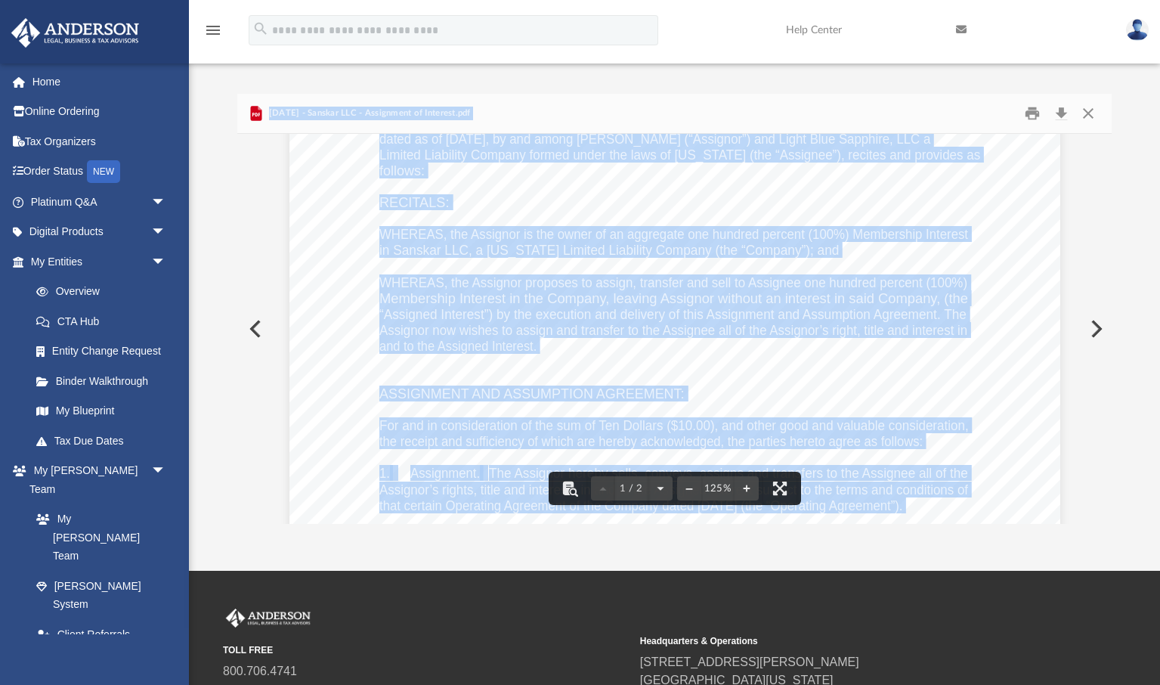
scroll to position [0, 0]
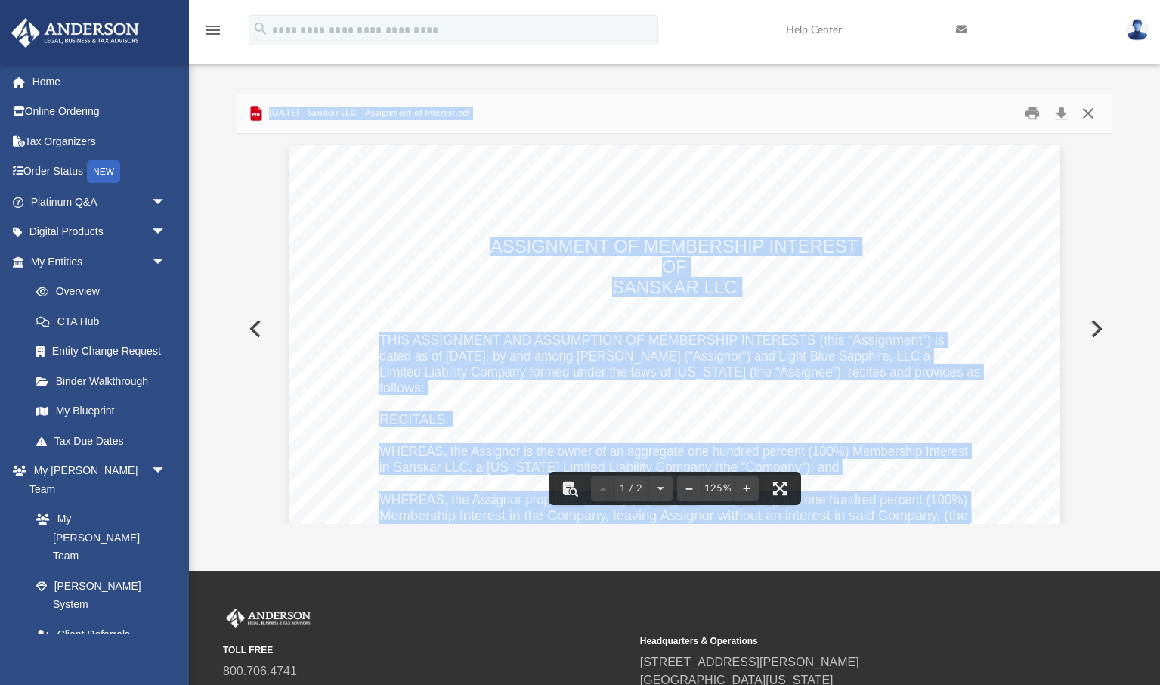
click at [1088, 114] on button "Close" at bounding box center [1087, 113] width 27 height 23
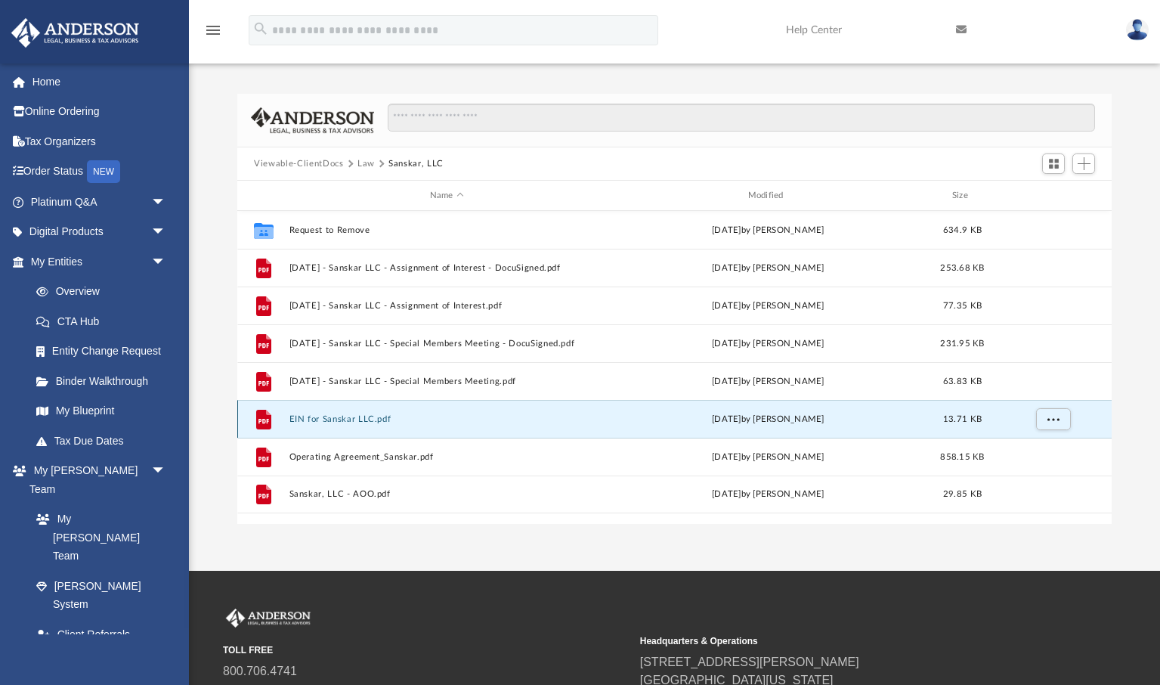
click at [353, 419] on button "EIN for Sanskar LLC.pdf" at bounding box center [446, 419] width 315 height 10
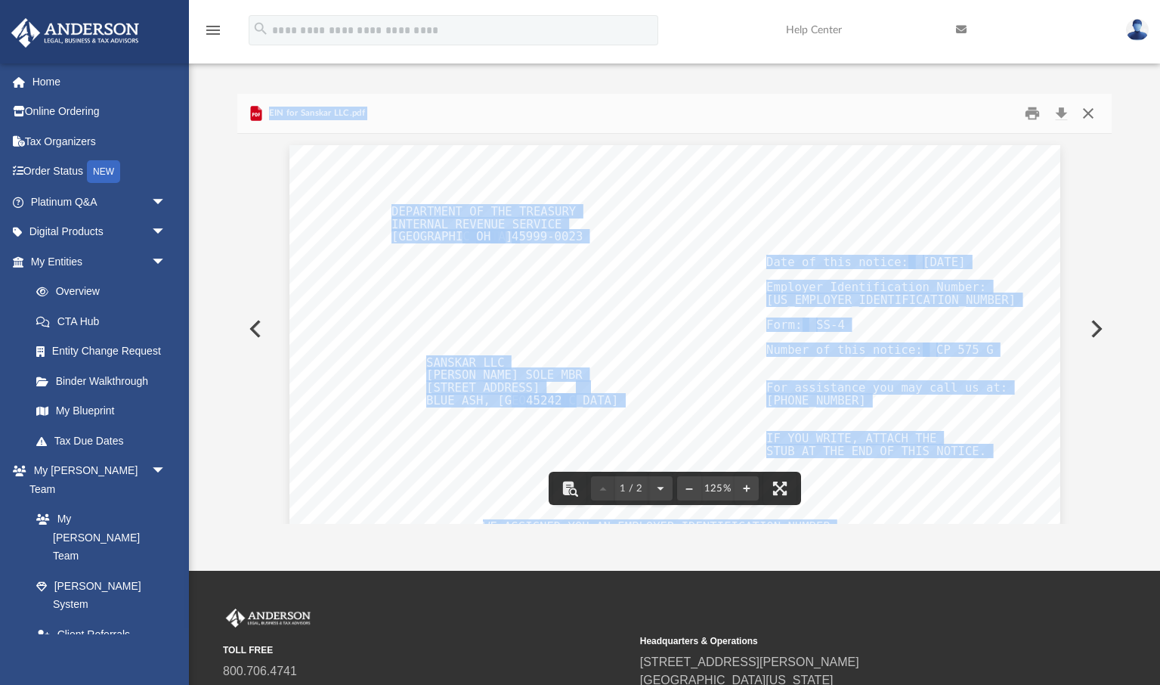
click at [1089, 116] on button "Close" at bounding box center [1087, 113] width 27 height 23
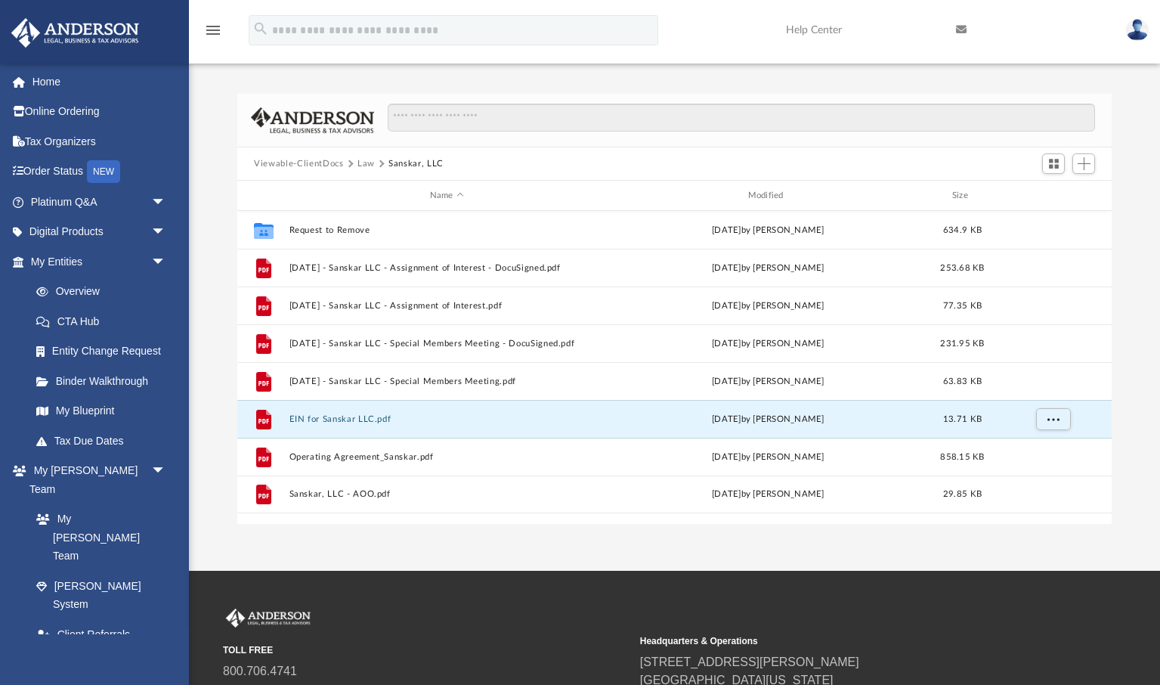
click at [366, 163] on button "Law" at bounding box center [366, 164] width 17 height 14
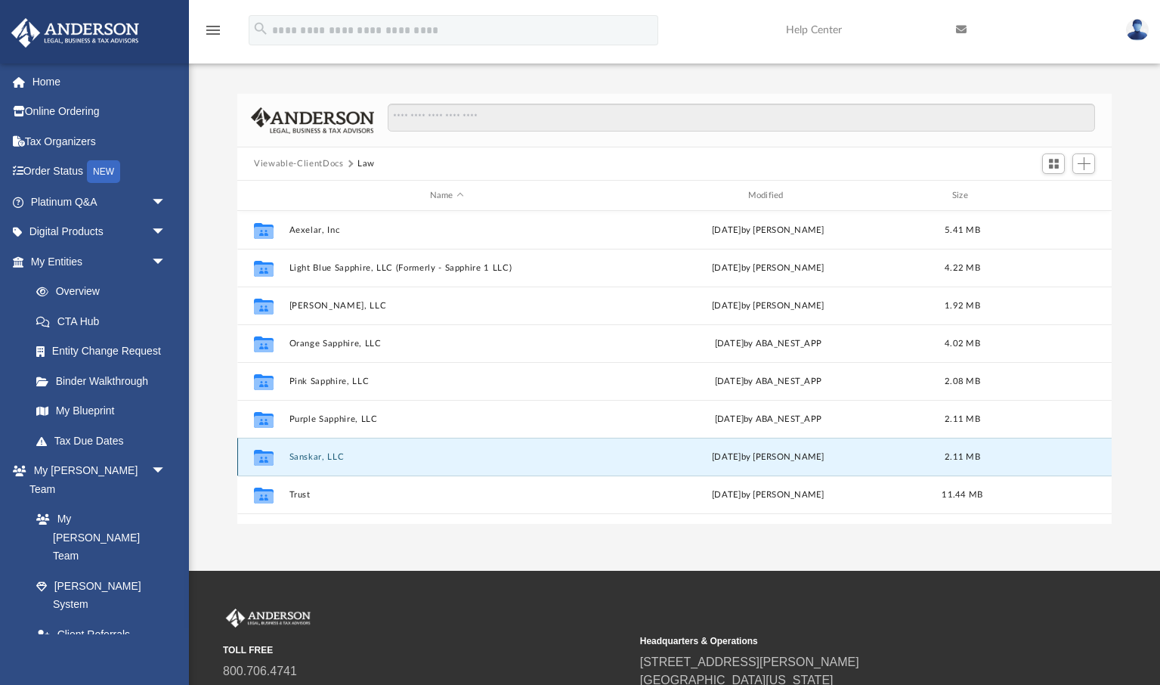
click at [327, 458] on button "Sanskar, LLC" at bounding box center [446, 457] width 315 height 10
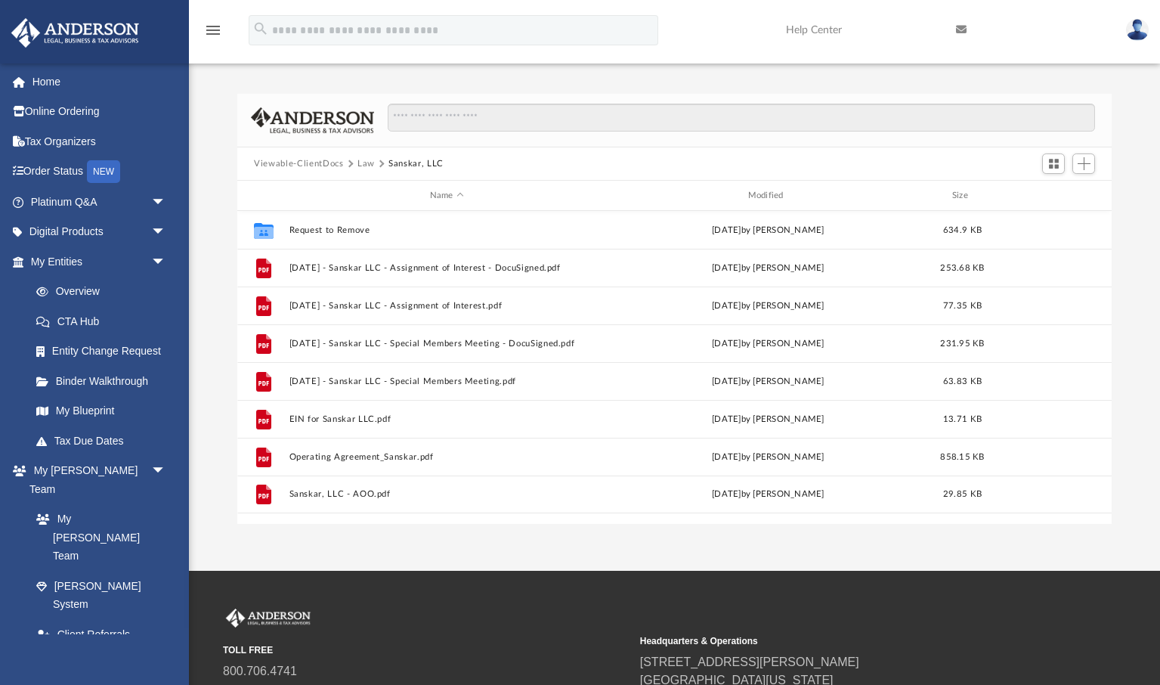
click at [363, 163] on button "Law" at bounding box center [366, 164] width 17 height 14
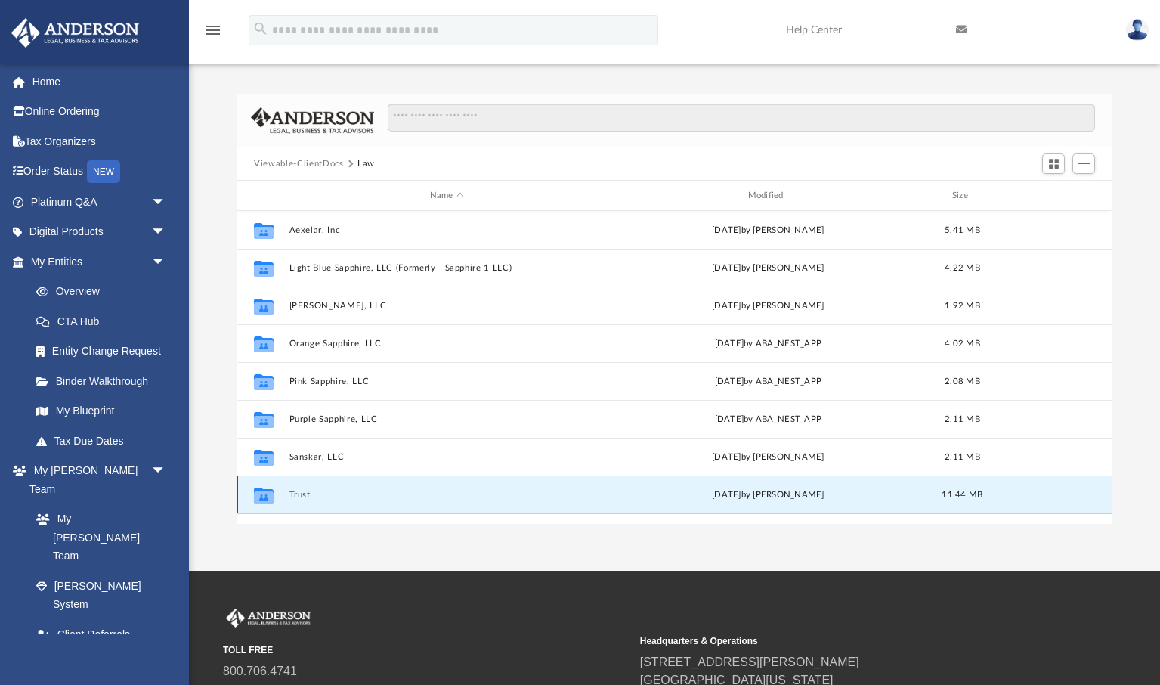
click at [304, 495] on button "Trust" at bounding box center [446, 495] width 315 height 10
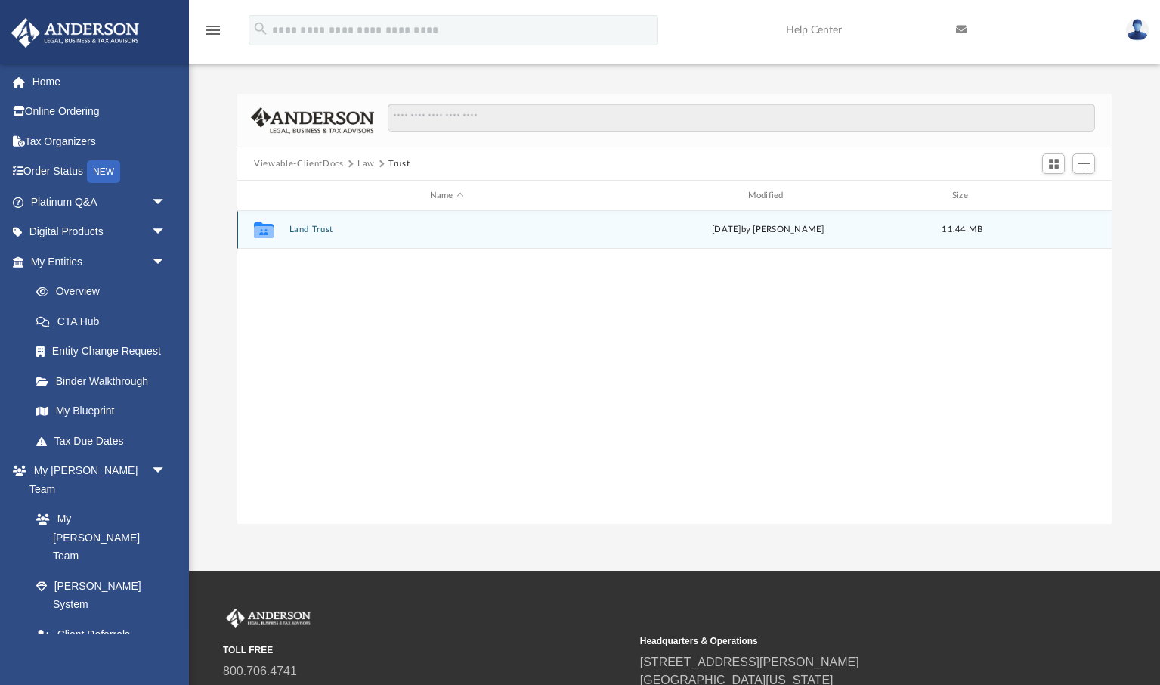
click at [315, 230] on button "Land Trust" at bounding box center [446, 229] width 315 height 10
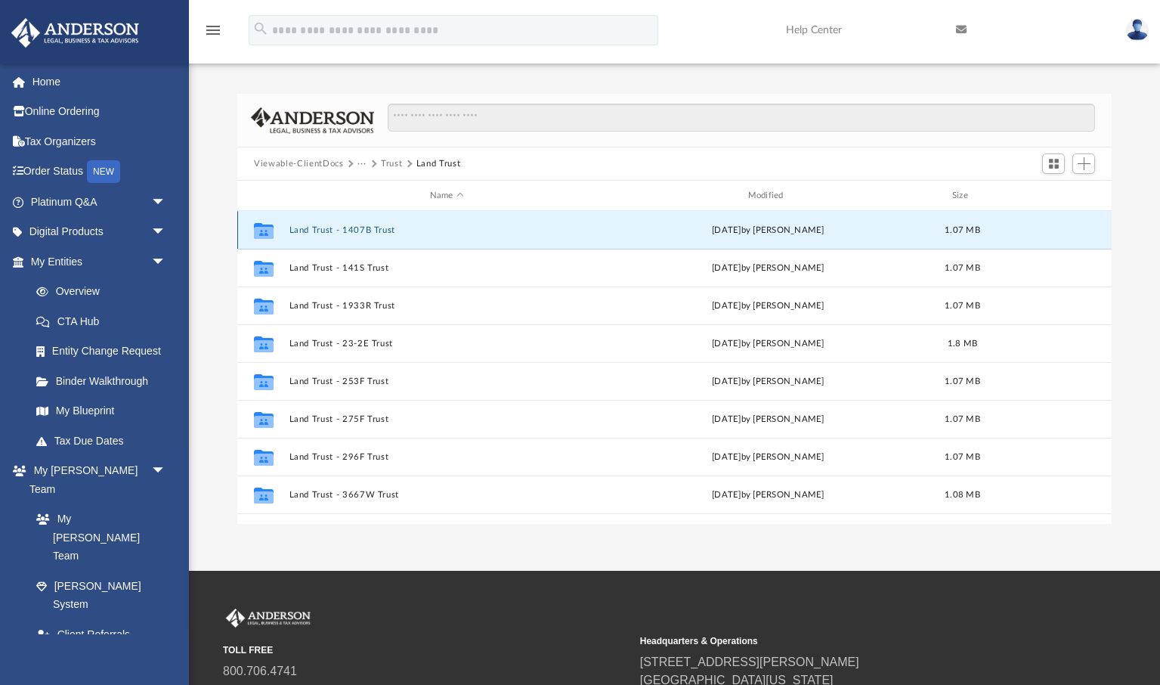
click at [326, 228] on button "Land Trust - 1407B Trust" at bounding box center [446, 230] width 315 height 10
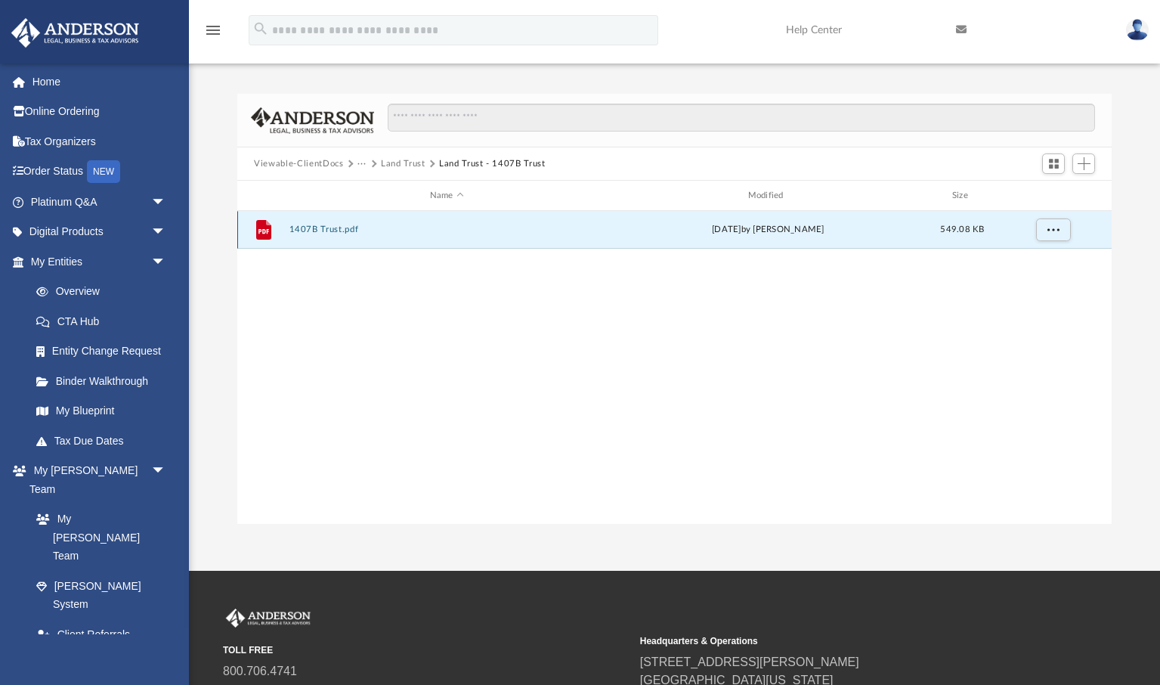
click at [326, 228] on button "1407B Trust.pdf" at bounding box center [446, 229] width 315 height 10
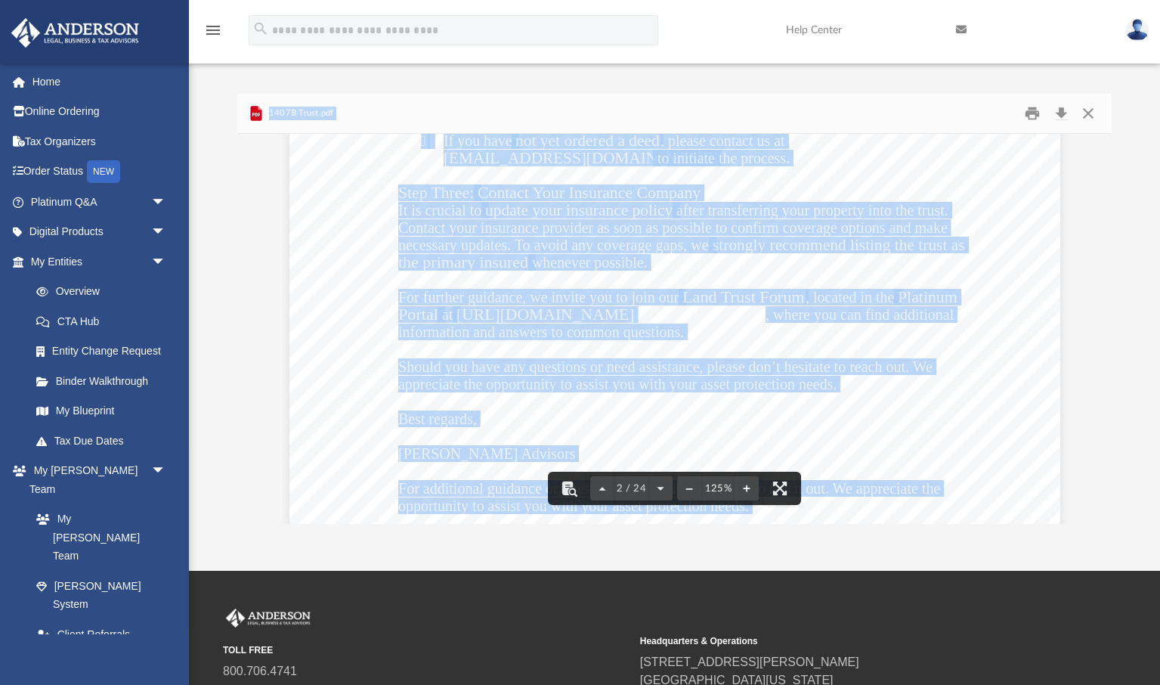
scroll to position [1364, 0]
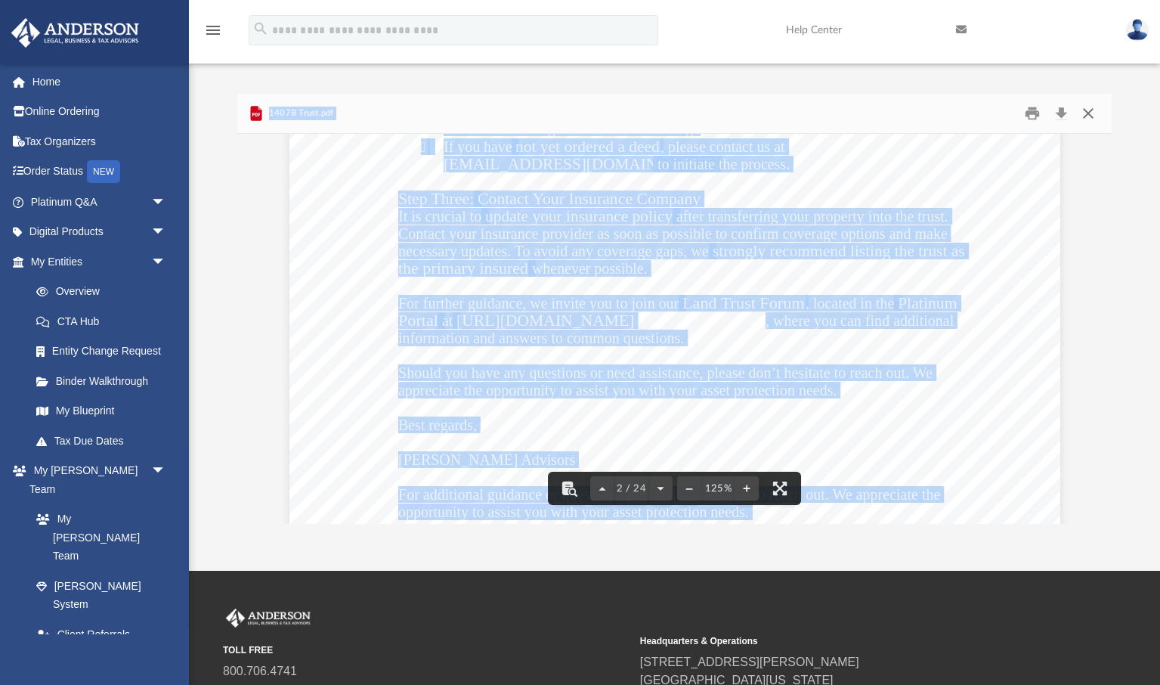
click at [1086, 111] on button "Close" at bounding box center [1087, 113] width 27 height 23
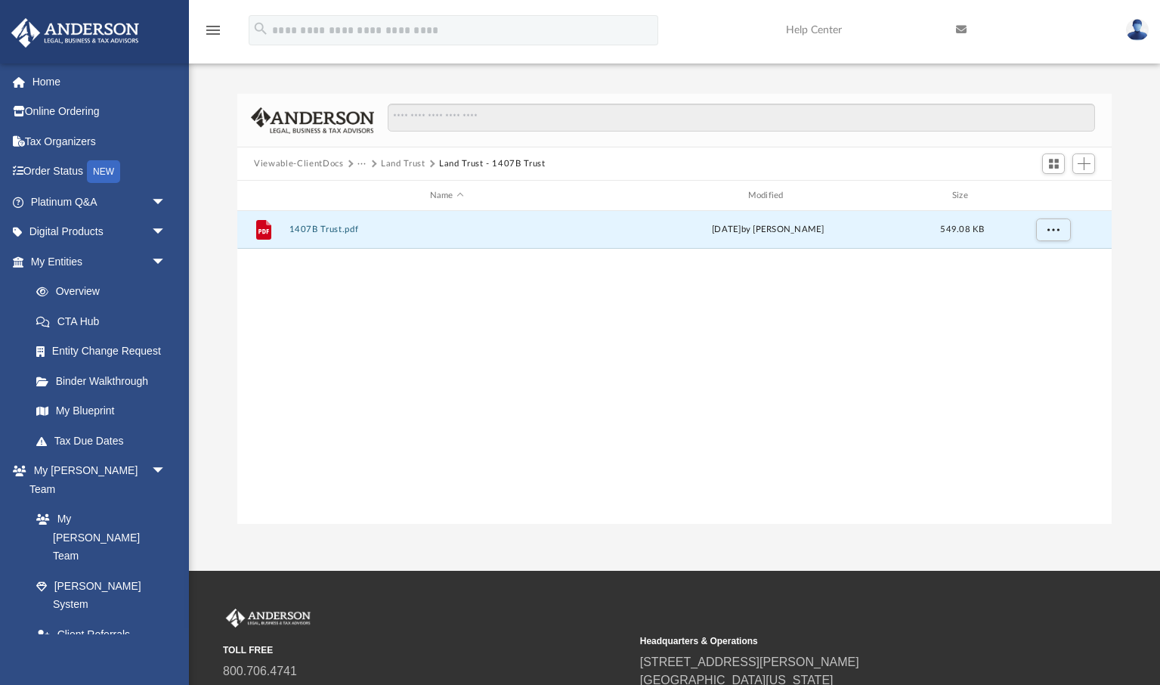
click at [405, 162] on button "Land Trust" at bounding box center [403, 164] width 45 height 14
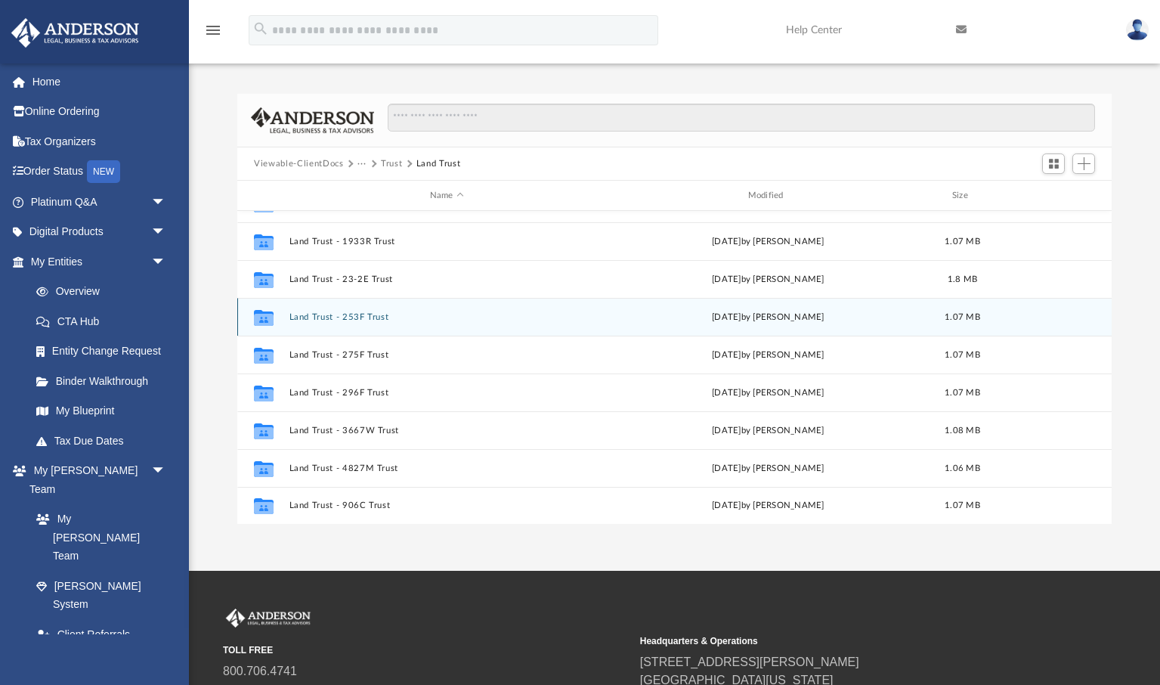
scroll to position [0, 0]
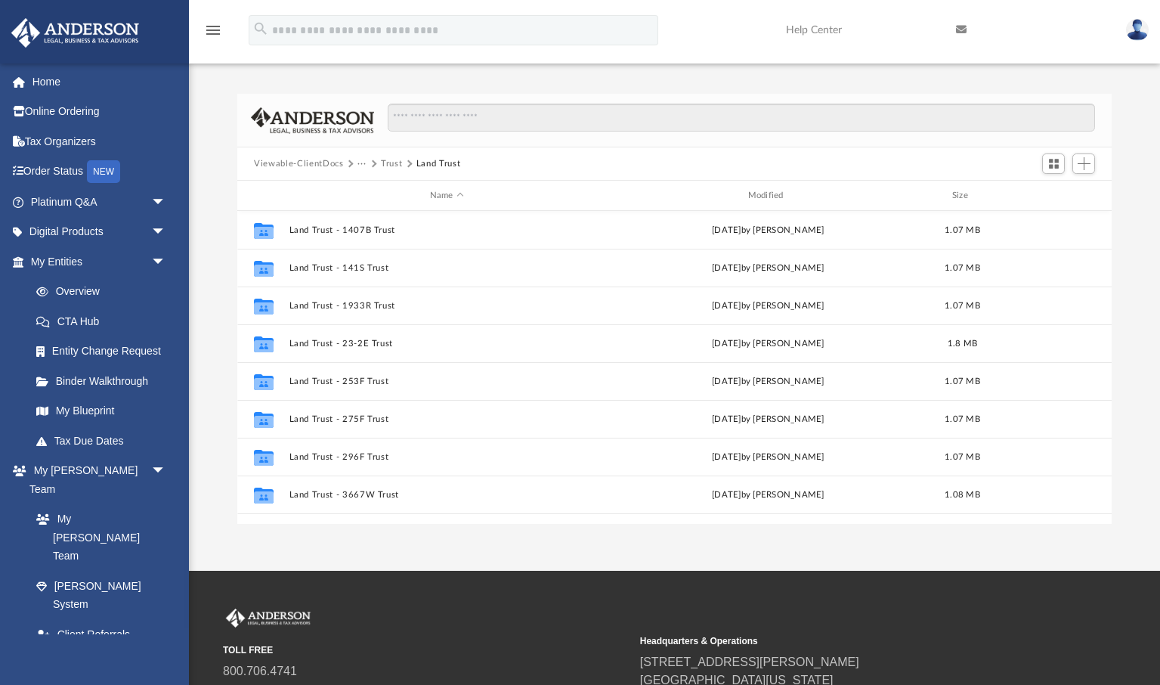
click at [393, 163] on button "Trust" at bounding box center [391, 164] width 21 height 14
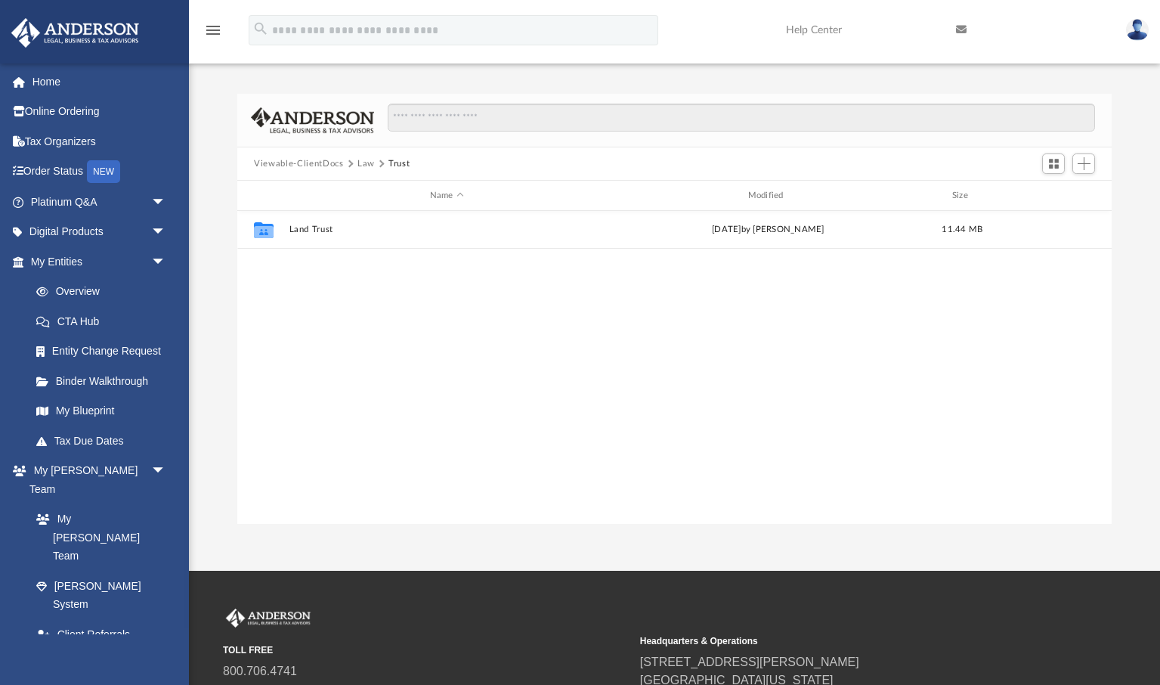
click at [367, 163] on button "Law" at bounding box center [366, 164] width 17 height 14
